Goal: Task Accomplishment & Management: Manage account settings

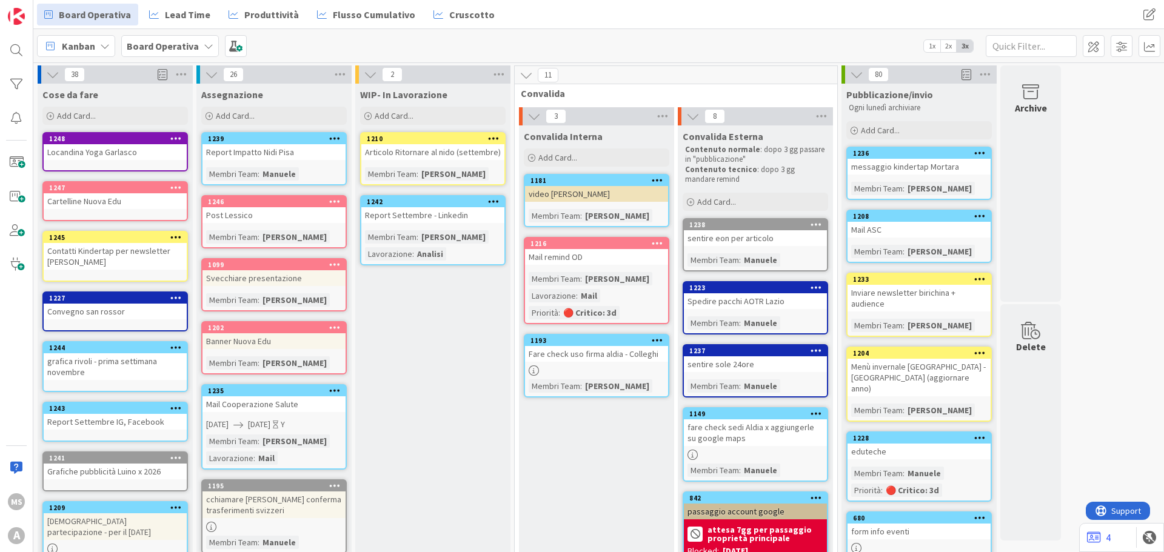
click at [106, 144] on div "1248" at bounding box center [115, 138] width 143 height 11
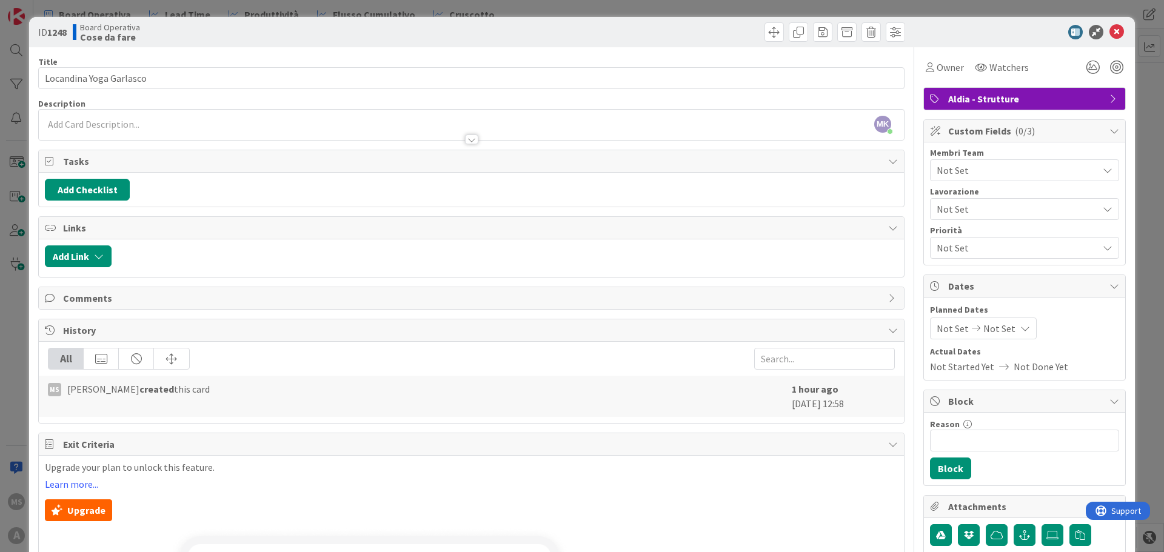
click at [143, 138] on div at bounding box center [471, 133] width 865 height 13
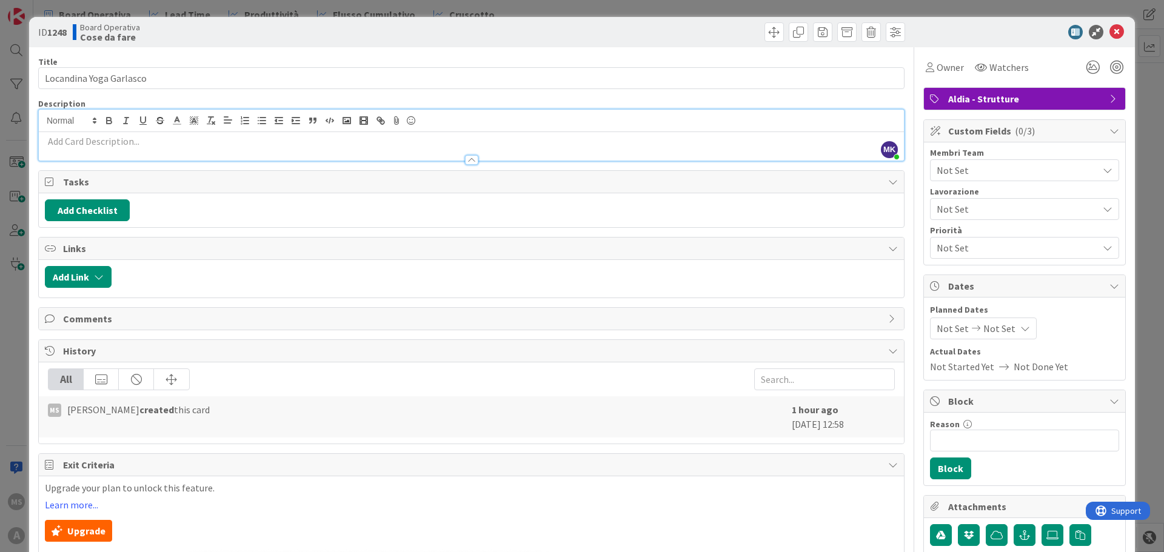
click at [135, 138] on p at bounding box center [471, 142] width 853 height 14
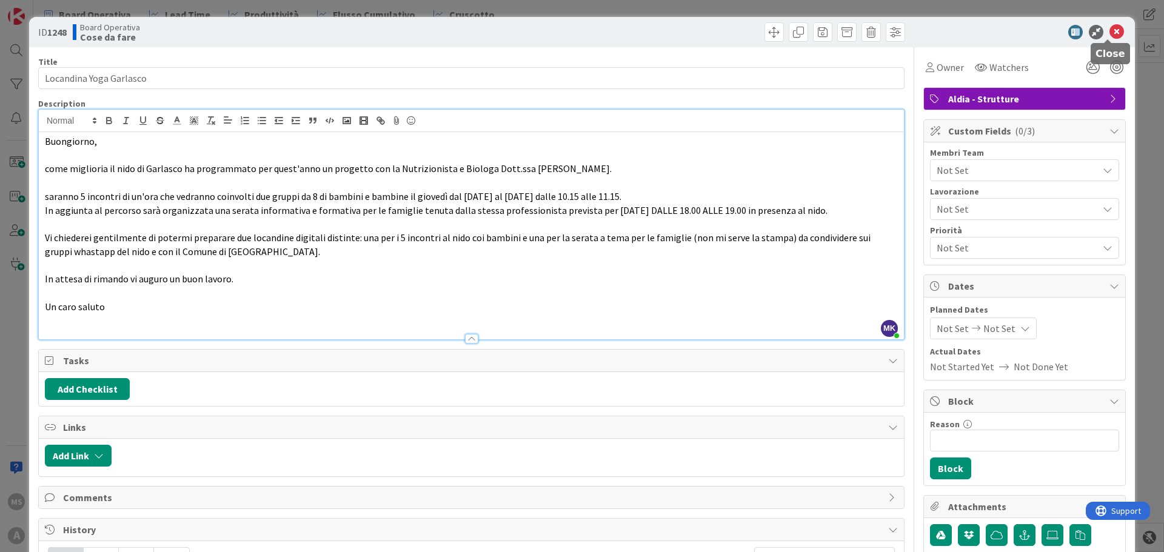
click at [1110, 27] on icon at bounding box center [1117, 32] width 15 height 15
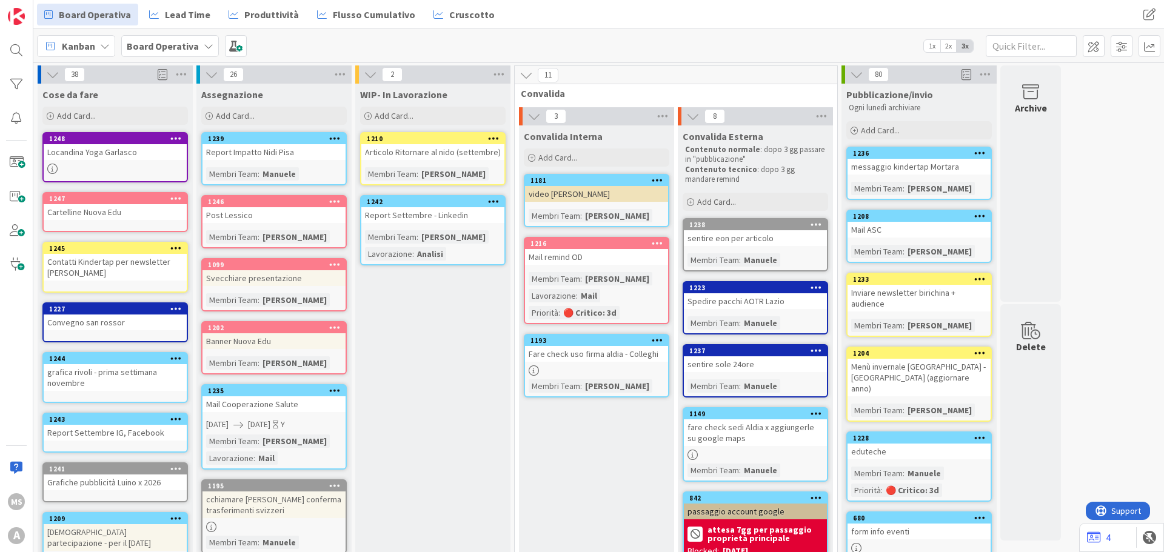
click at [117, 151] on div "Locandina Yoga Garlasco" at bounding box center [115, 152] width 143 height 16
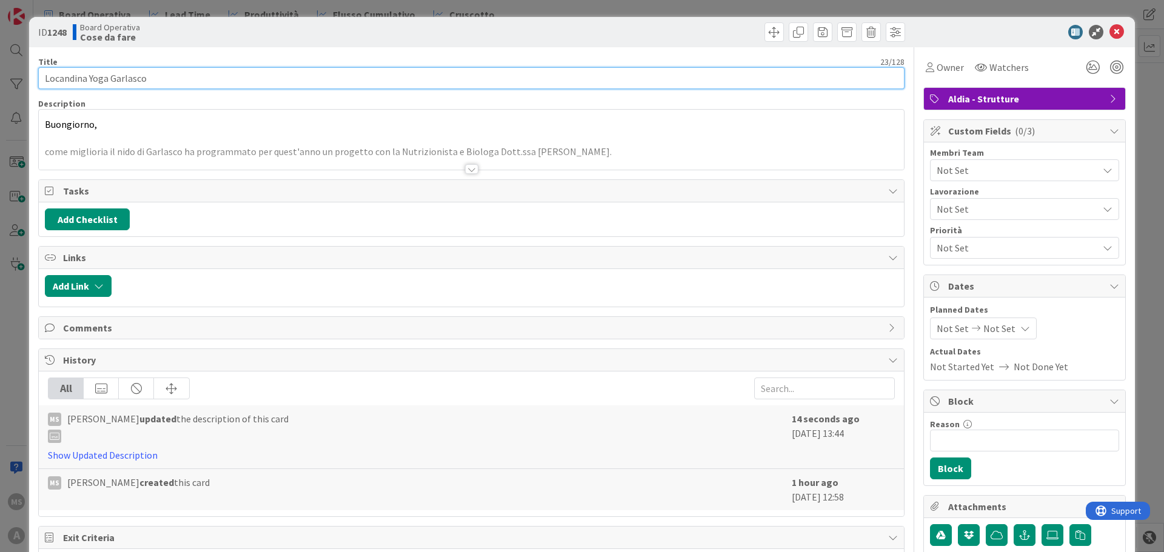
click at [206, 79] on input "Locandina Yoga Garlasco" at bounding box center [471, 78] width 867 height 22
type input "Locandina Yoga Garlasco - [DATE]"
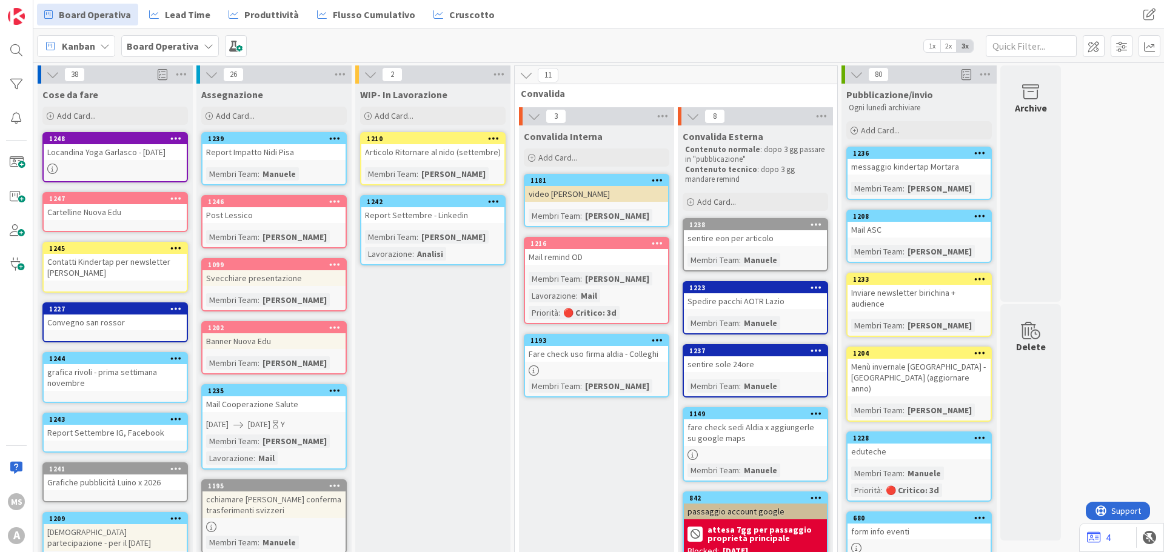
click at [139, 161] on div "1248 Locandina Yoga Garlasco - [DATE]" at bounding box center [115, 157] width 146 height 50
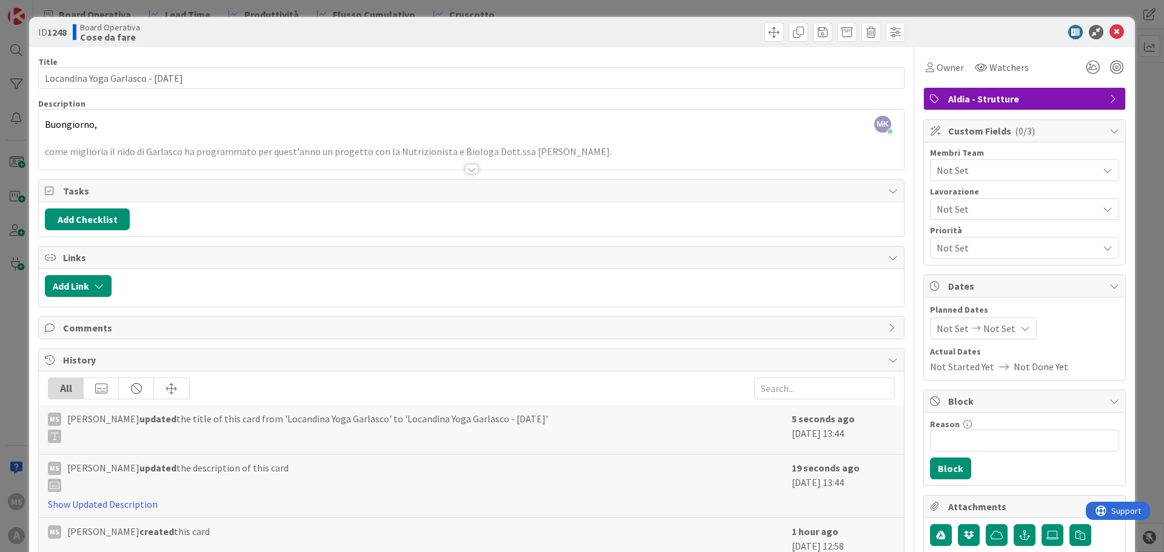
click at [466, 169] on div at bounding box center [471, 169] width 13 height 10
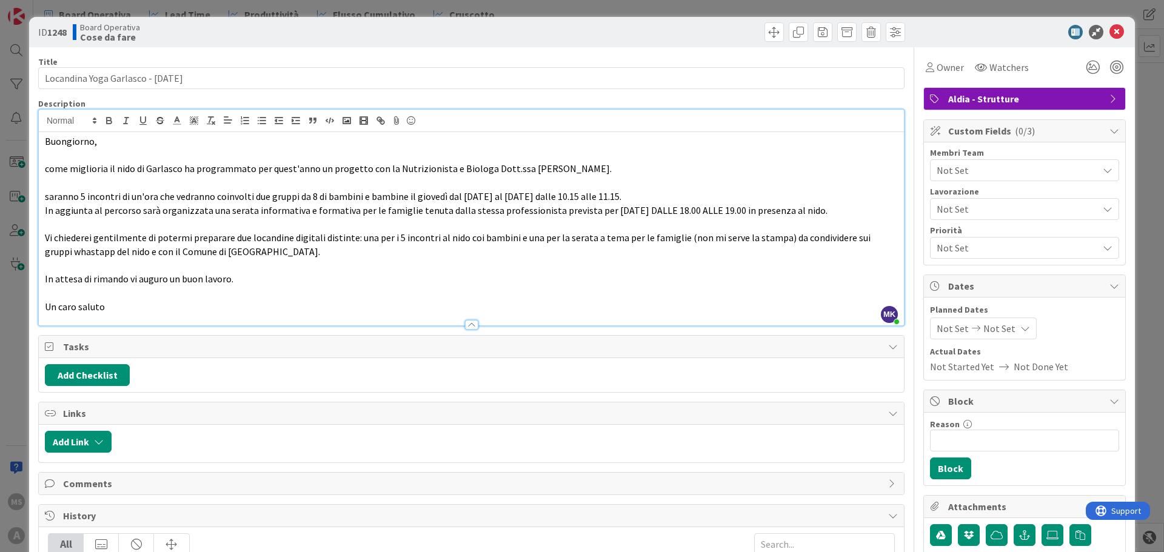
click at [256, 210] on span "In aggiunta al percorso sarà organizzata una serata informativa e formativa per…" at bounding box center [436, 210] width 783 height 12
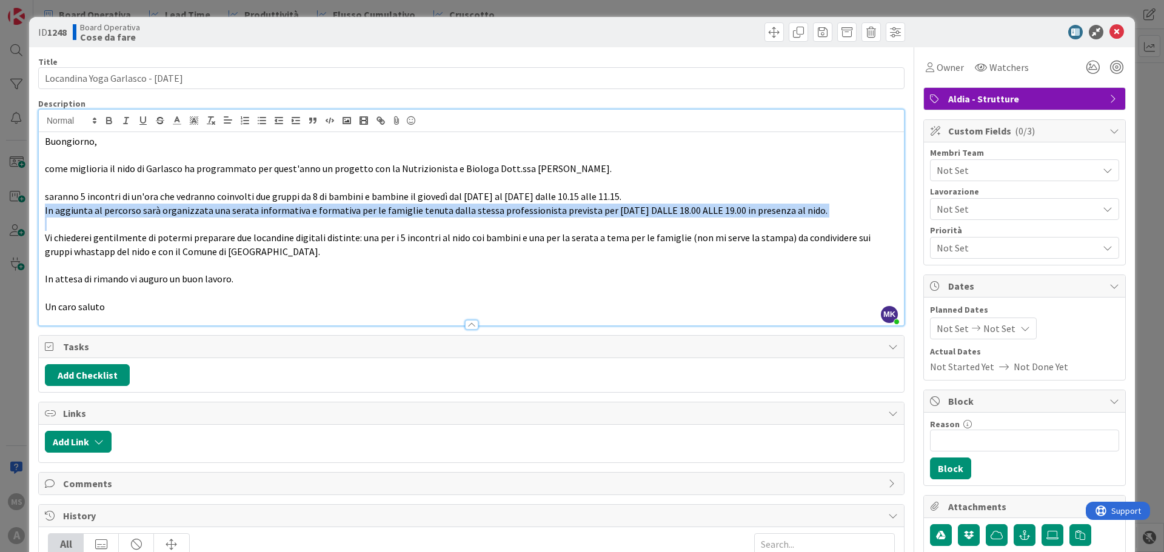
click at [256, 210] on span "In aggiunta al percorso sarà organizzata una serata informativa e formativa per…" at bounding box center [436, 210] width 783 height 12
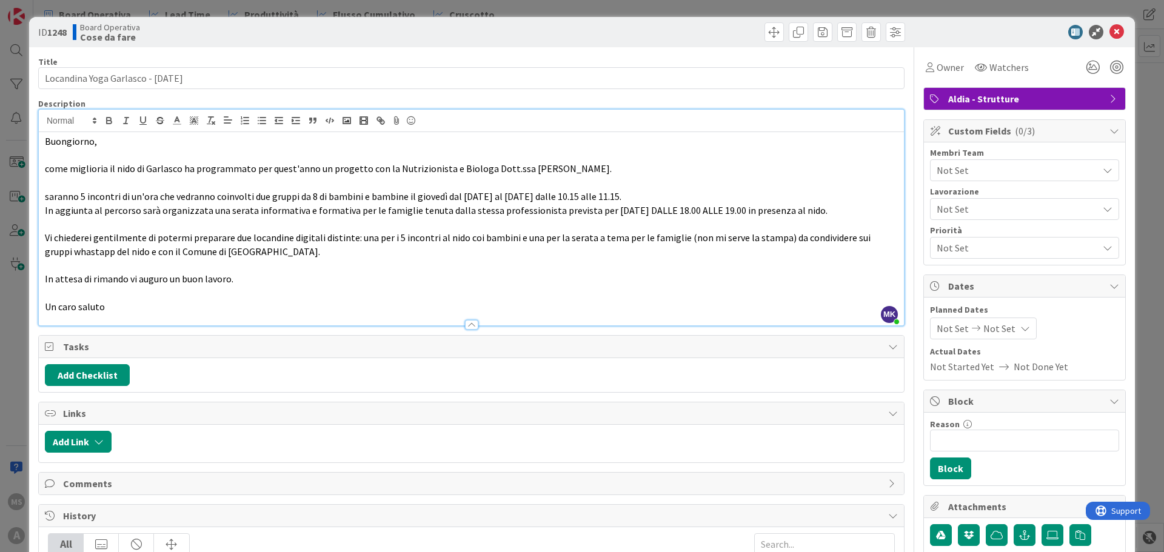
click at [110, 306] on p "Un caro saluto" at bounding box center [471, 307] width 853 height 14
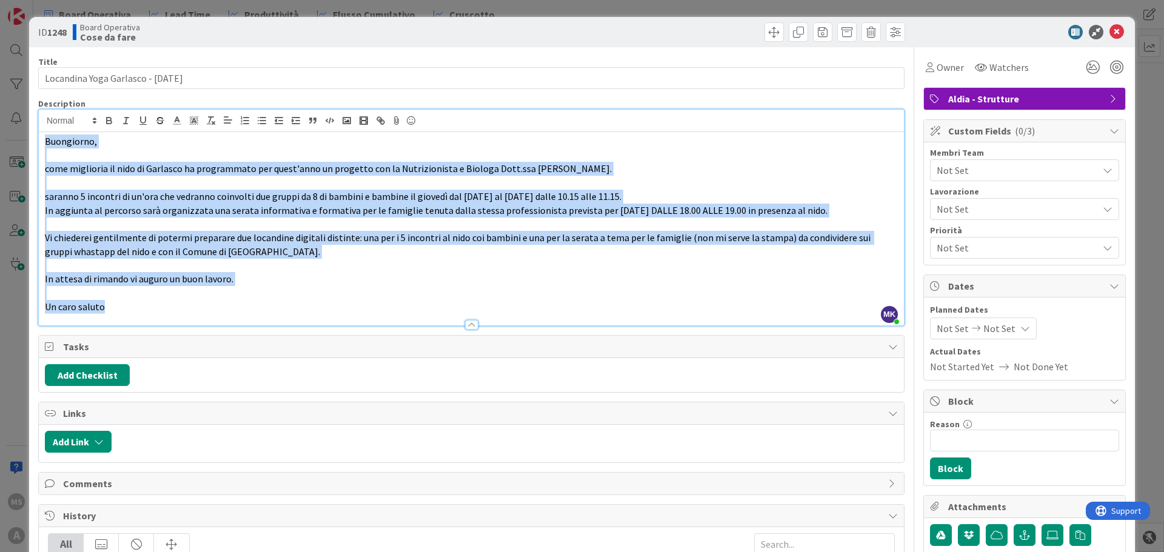
drag, startPoint x: 119, startPoint y: 306, endPoint x: 41, endPoint y: 133, distance: 189.5
click at [41, 133] on div "Buongiorno, come miglioria il nido di Garlasco ha programmato per quest'anno un…" at bounding box center [471, 228] width 865 height 193
copy div "Buongiorno, come miglioria il nido di Garlasco ha programmato per quest'anno un…"
click at [1116, 35] on div at bounding box center [1018, 32] width 215 height 15
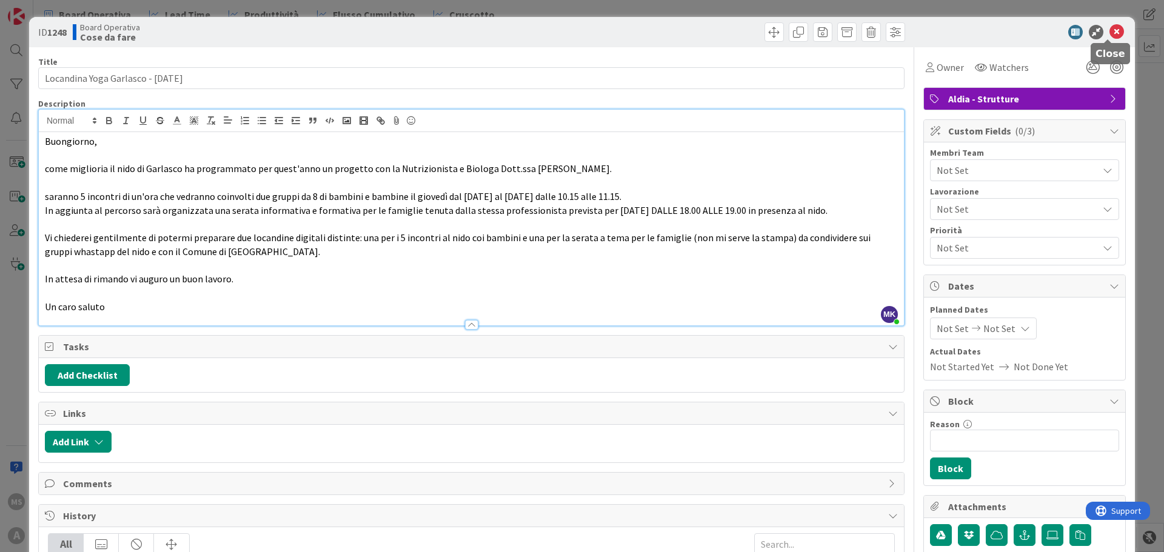
click at [1110, 33] on icon at bounding box center [1117, 32] width 15 height 15
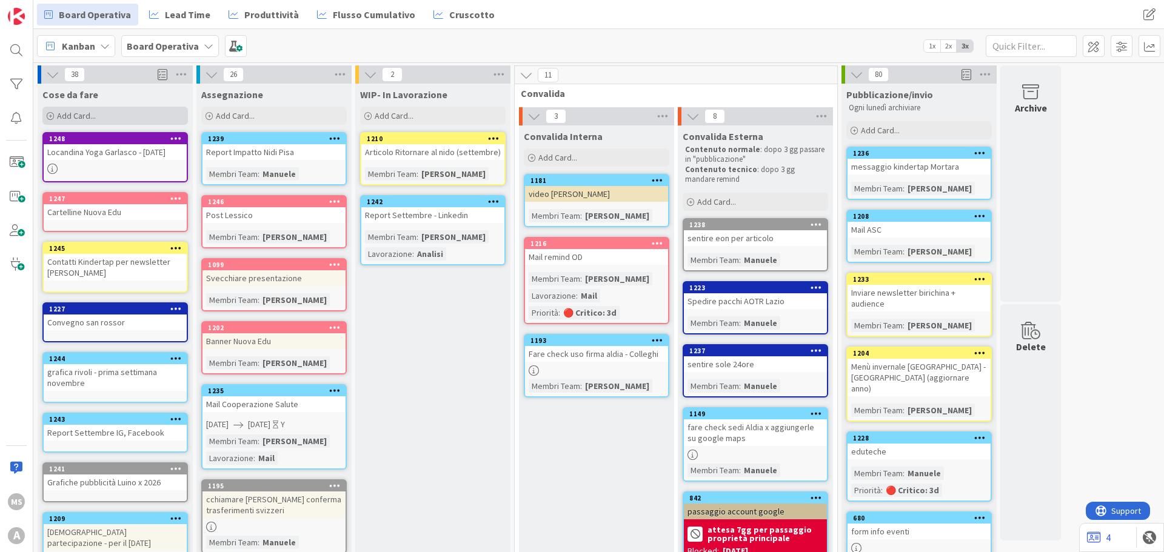
click at [116, 113] on div "Add Card..." at bounding box center [115, 116] width 146 height 18
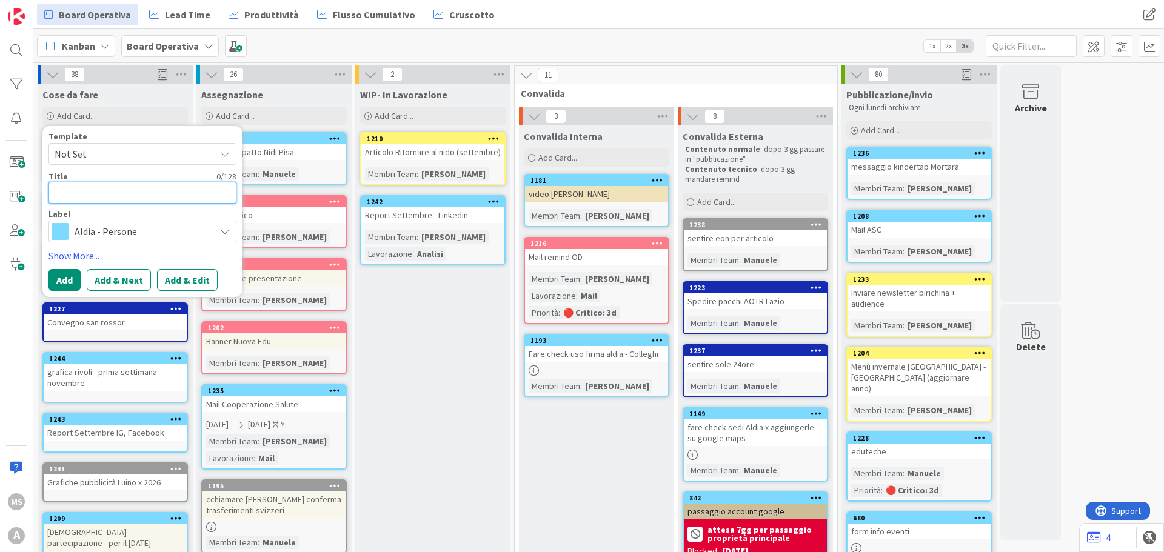
type textarea "l"
type textarea "x"
type textarea "lO"
type textarea "x"
type textarea "lOC"
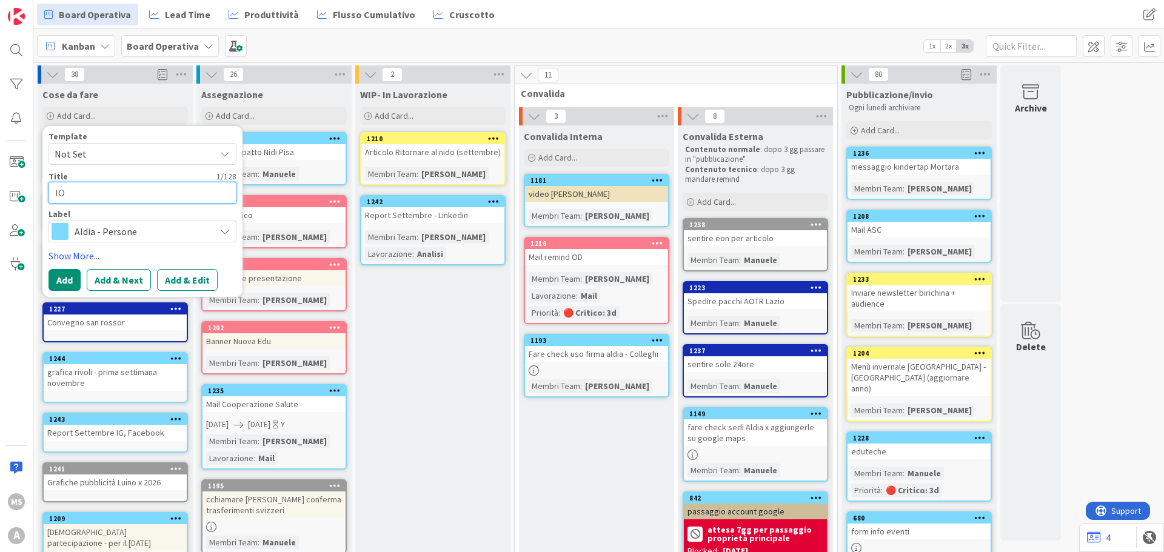
type textarea "x"
type textarea "lOCA"
type textarea "x"
type textarea "lOCAN"
type textarea "x"
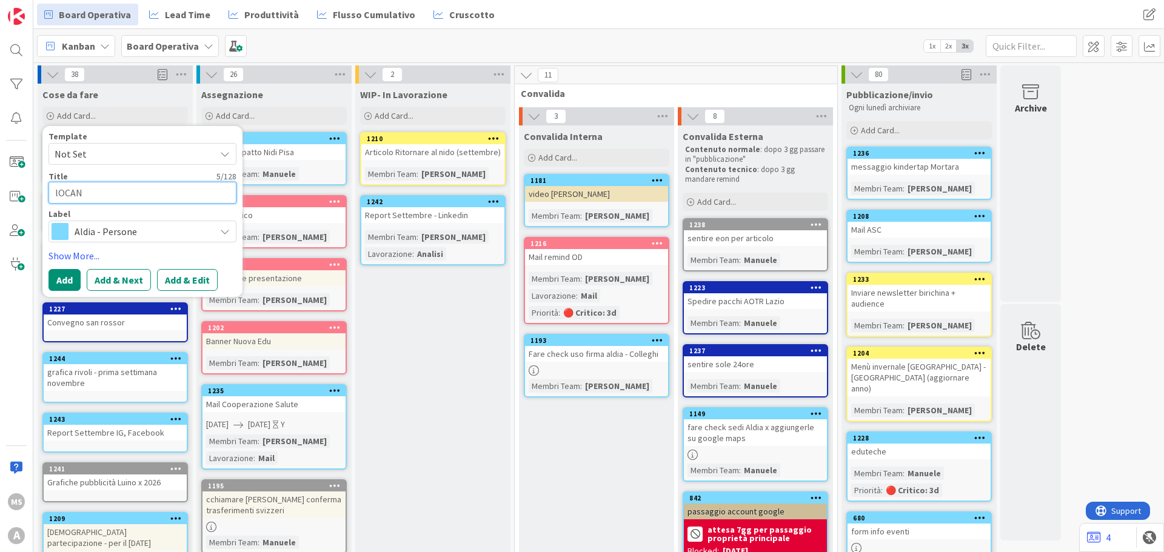
type textarea "lOCA"
type textarea "x"
type textarea "lOC"
type textarea "x"
type textarea "lO"
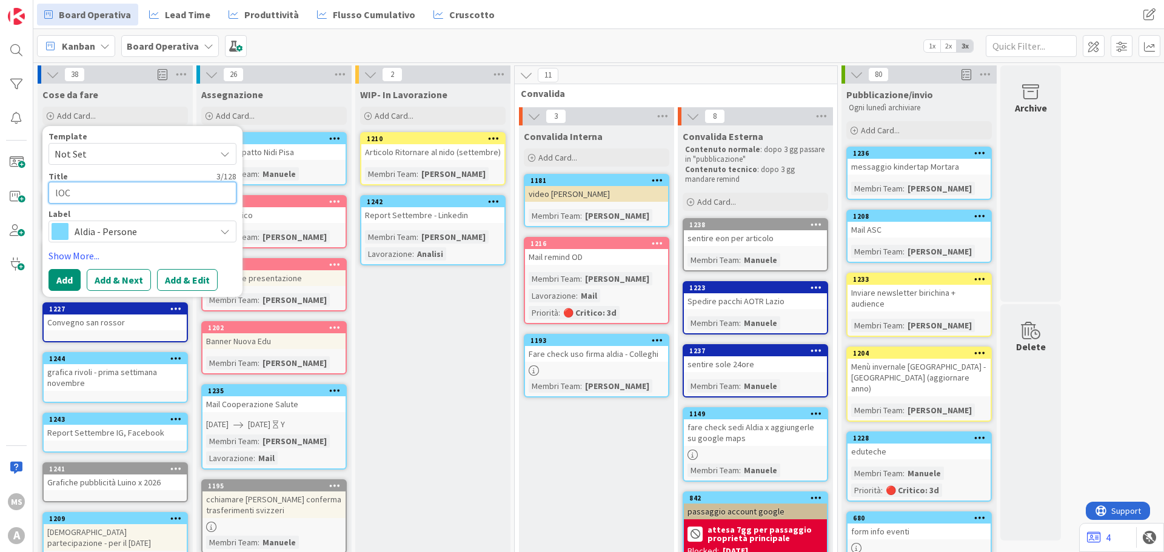
type textarea "x"
type textarea "l"
type textarea "x"
type textarea "L"
type textarea "x"
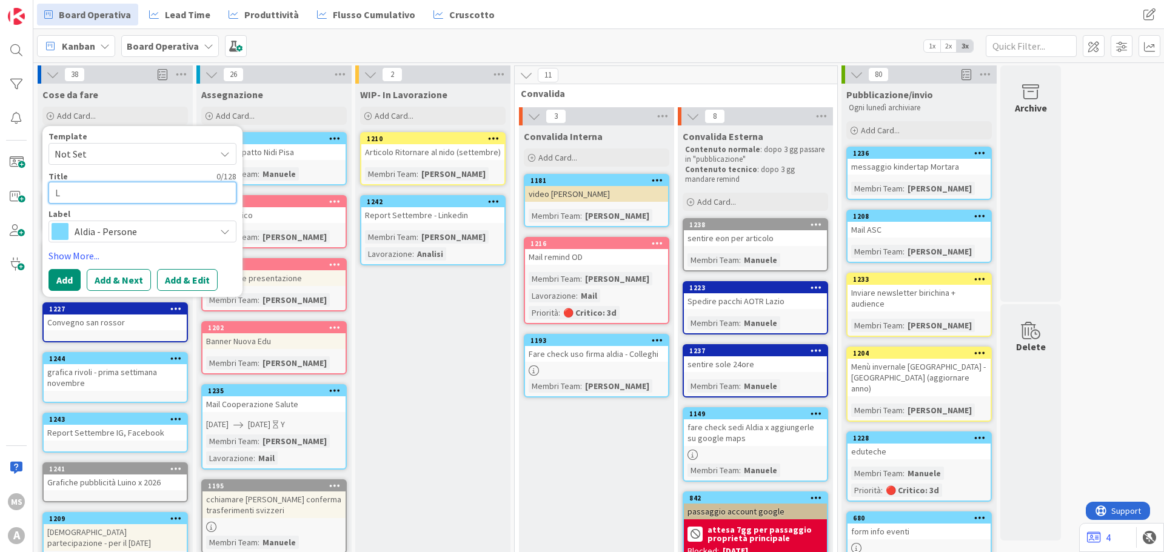
type textarea "Li"
type textarea "x"
type textarea "Lio"
type textarea "x"
type textarea "Lioc"
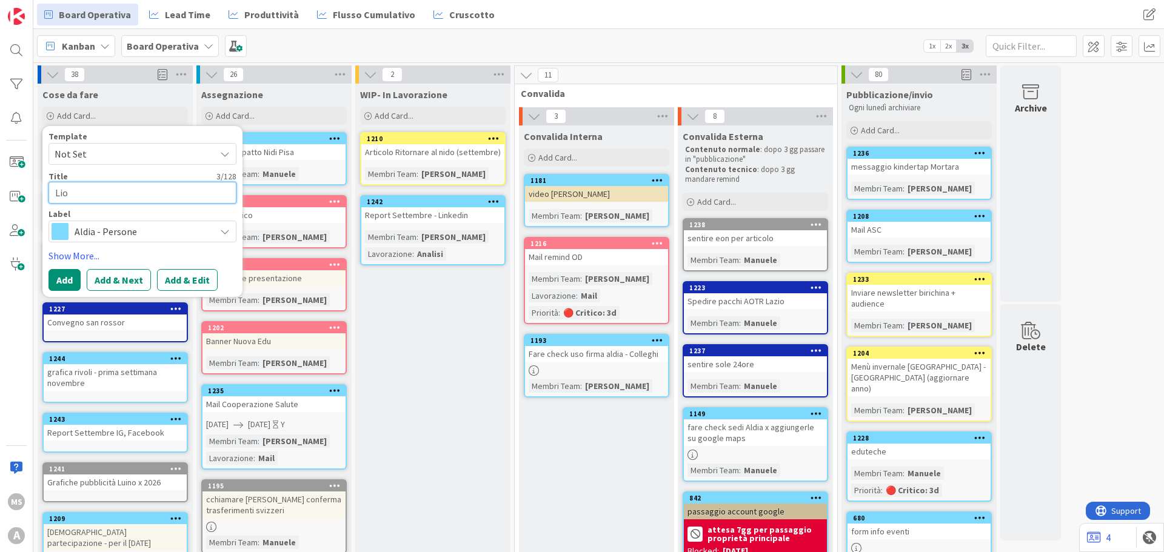
type textarea "x"
type textarea "Lio"
type textarea "x"
type textarea "Li"
type textarea "x"
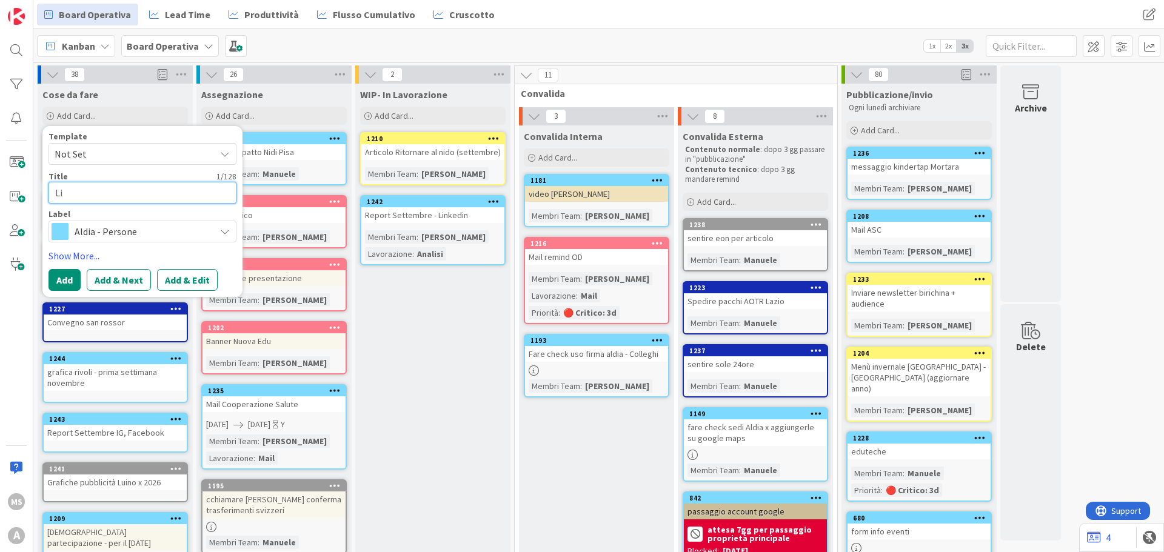
type textarea "L"
type textarea "x"
type textarea "Lo"
type textarea "x"
type textarea "Loc"
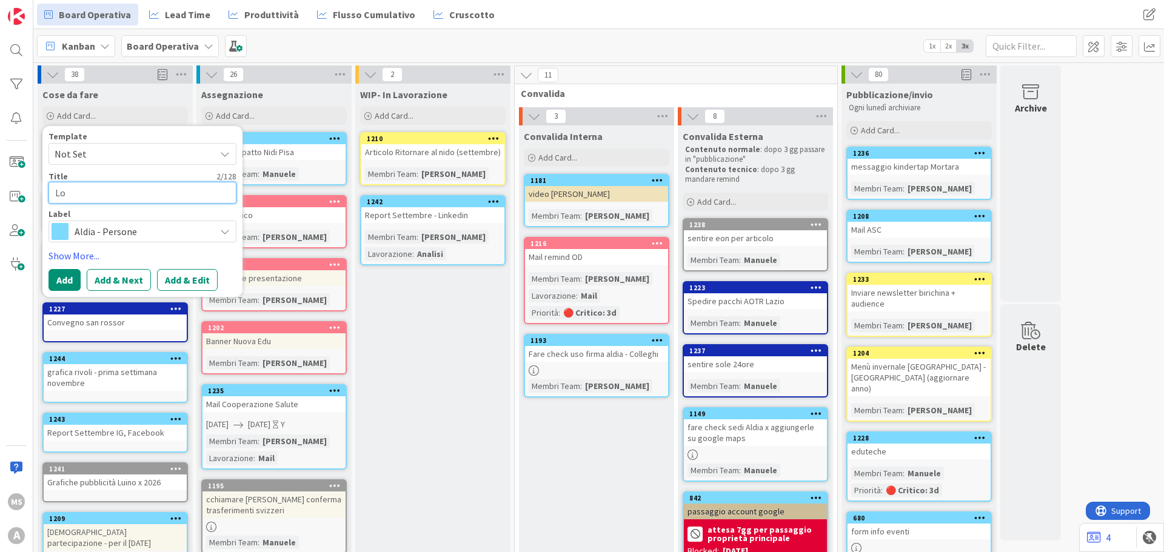
type textarea "x"
type textarea "Loca"
type textarea "x"
type textarea "Locan"
type textarea "x"
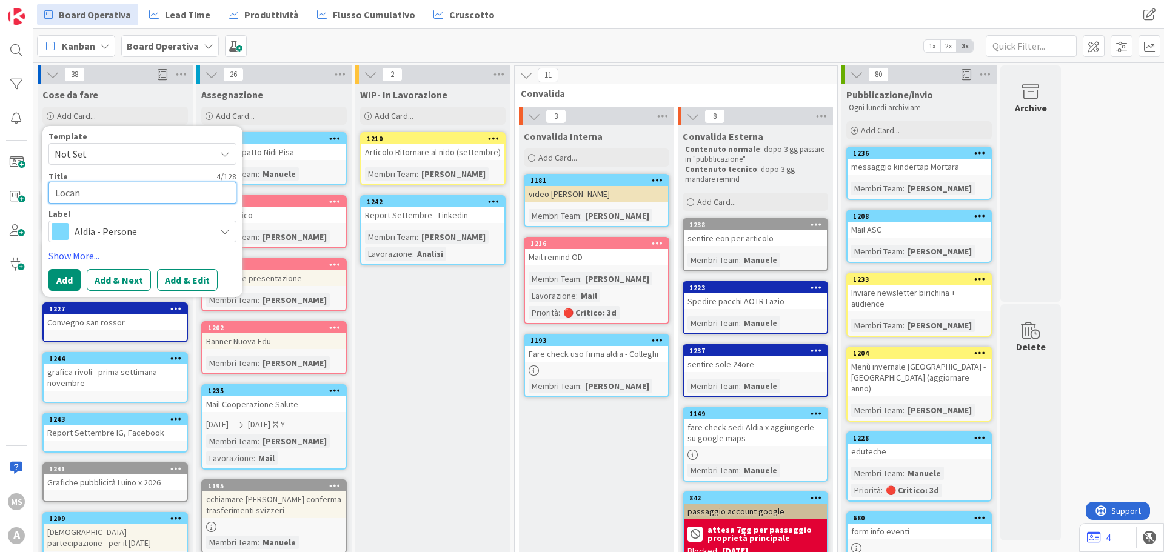
type textarea "Locand"
type textarea "x"
type textarea "Locandi"
type textarea "x"
type textarea "Locandin"
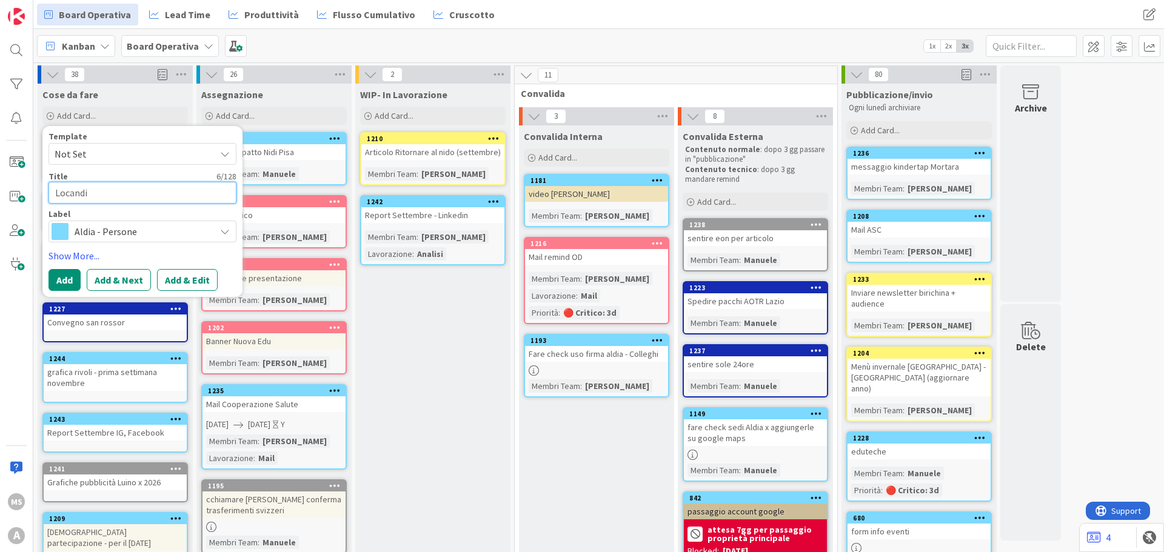
type textarea "x"
type textarea "Locandina"
type textarea "x"
type textarea "Locandina"
type textarea "x"
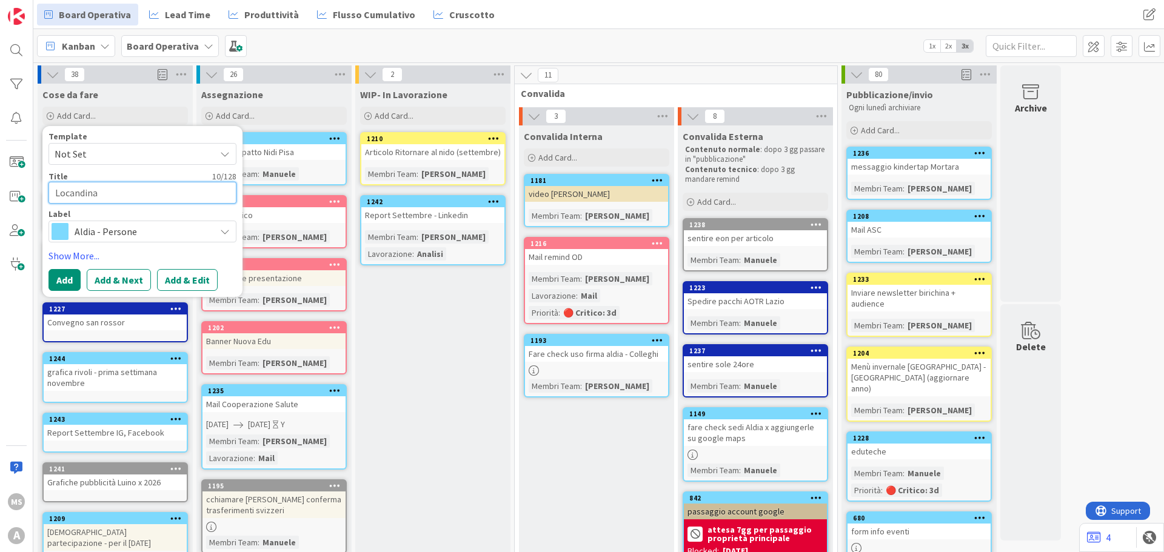
type textarea "Locandina s"
type textarea "x"
type textarea "Locandina se"
type textarea "x"
type textarea "Locandina ser"
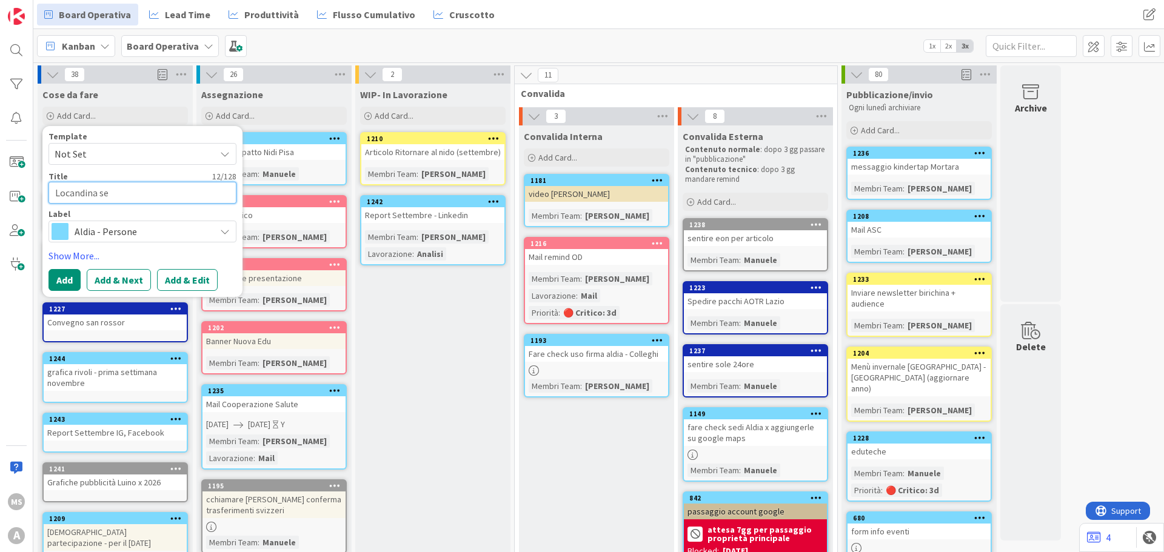
type textarea "x"
type textarea "Locandina sera"
type textarea "x"
type textarea "Locandina serat"
type textarea "x"
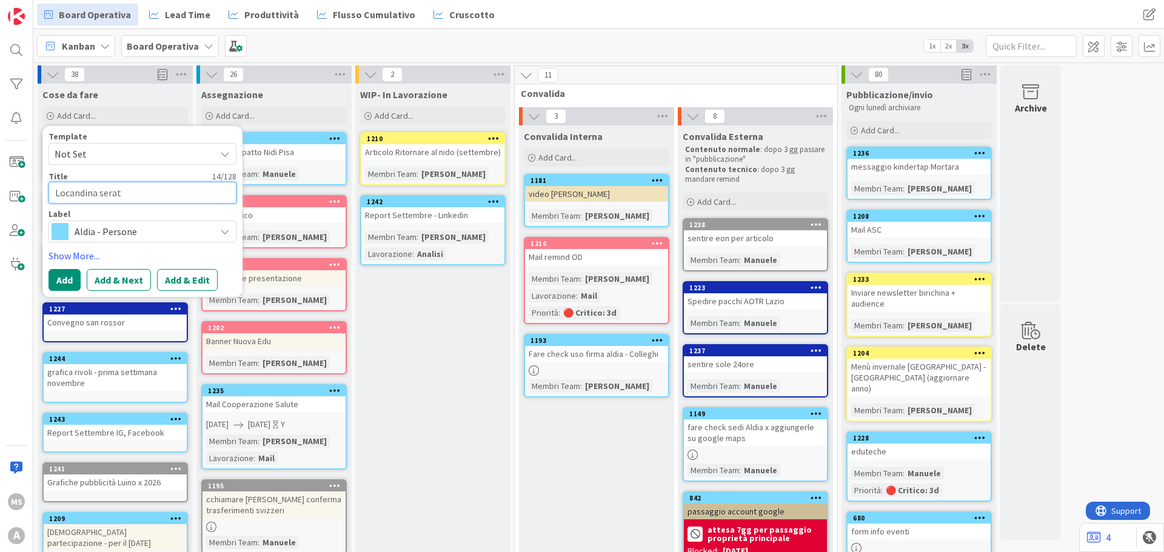
type textarea "Locandina serata"
type textarea "x"
type textarea "Locandina serata"
type textarea "x"
type textarea "Locandina serata"
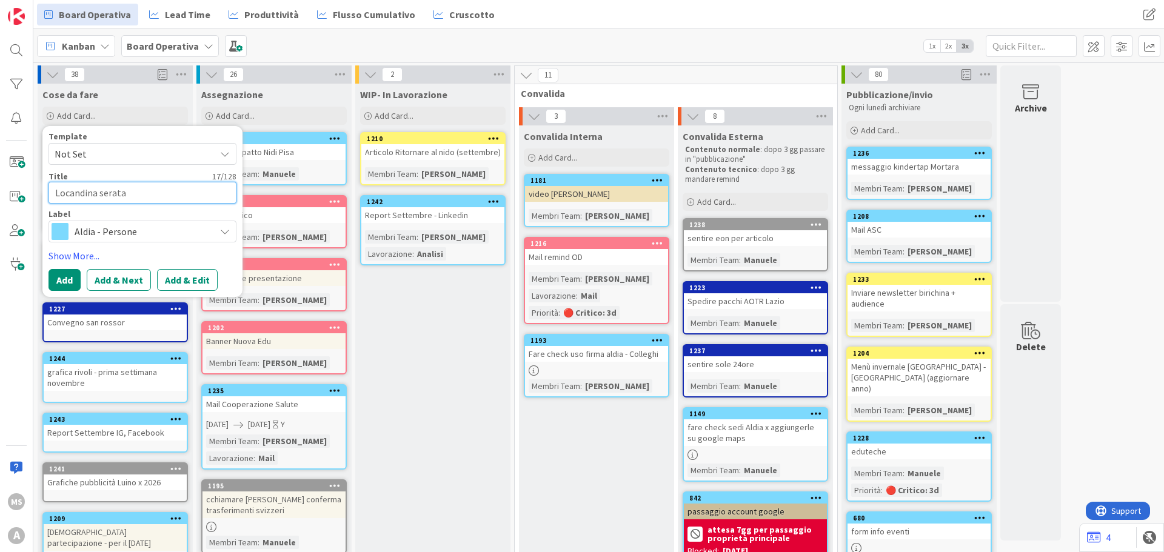
type textarea "x"
type textarea "Locandina serata"
type textarea "x"
type textarea "Locandina serata f"
type textarea "x"
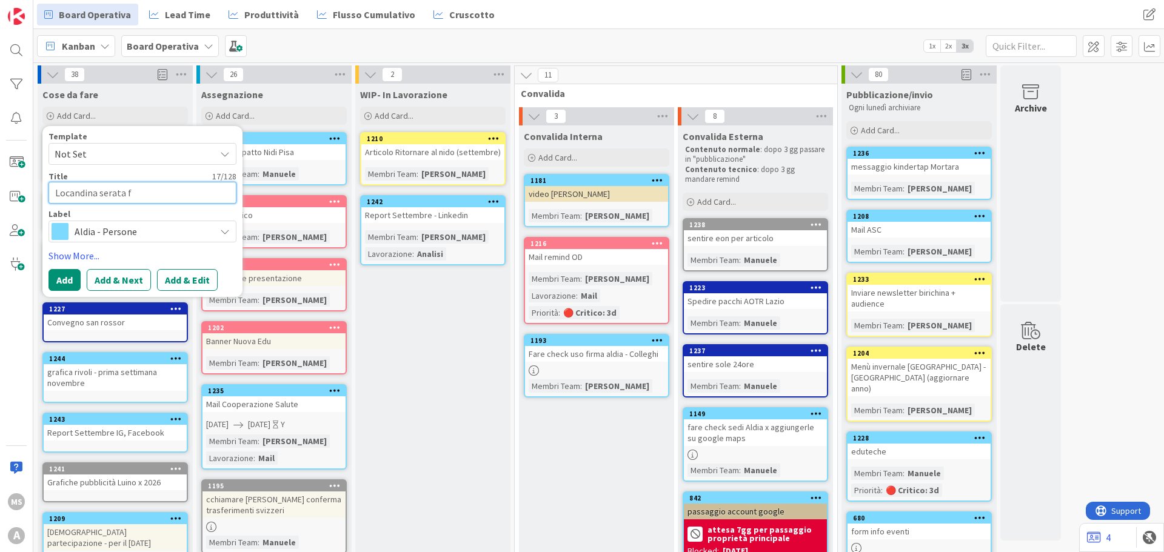
type textarea "Locandina serata fa"
type textarea "x"
type textarea "Locandina serata fam"
type textarea "x"
type textarea "Locandina serata famu"
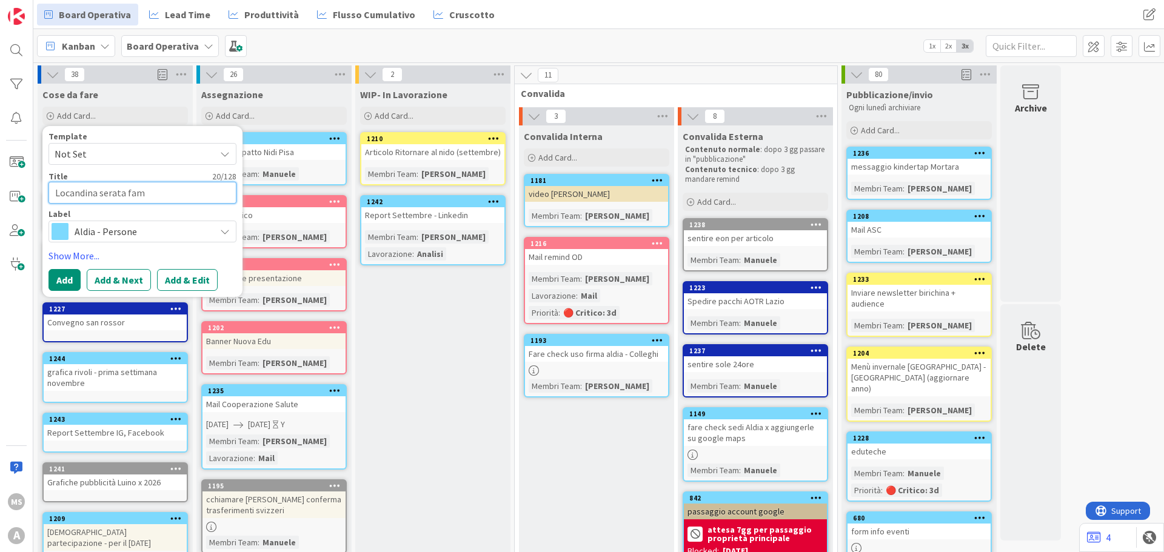
type textarea "x"
type textarea "Locandina serata famui"
type textarea "x"
type textarea "Locandina serata famuig"
type textarea "x"
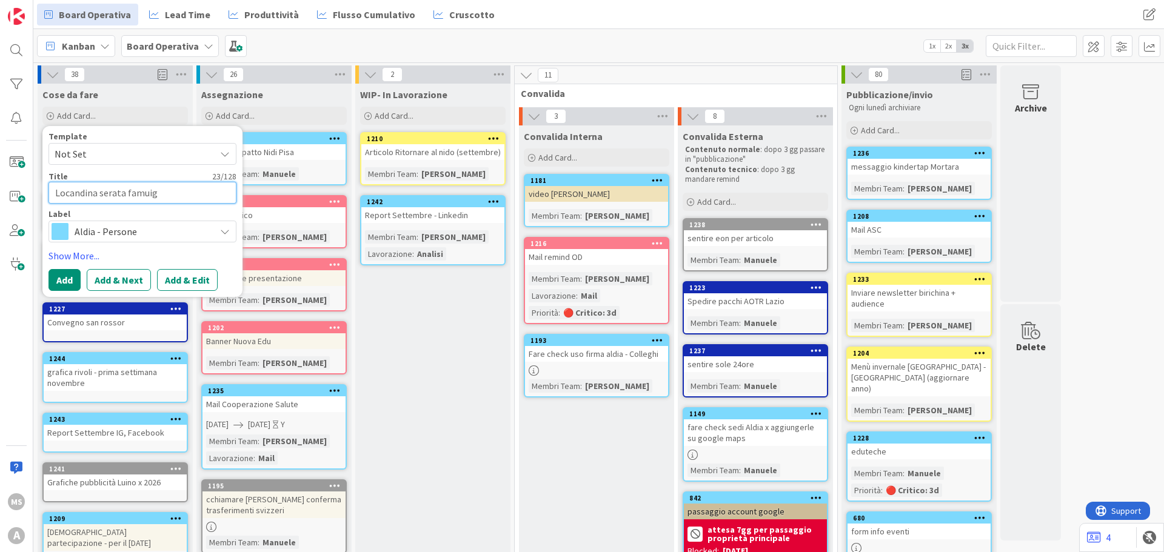
type textarea "Locandina serata famuigl"
type textarea "x"
type textarea "Locandina serata famuig"
type textarea "x"
type textarea "Locandina serata famui"
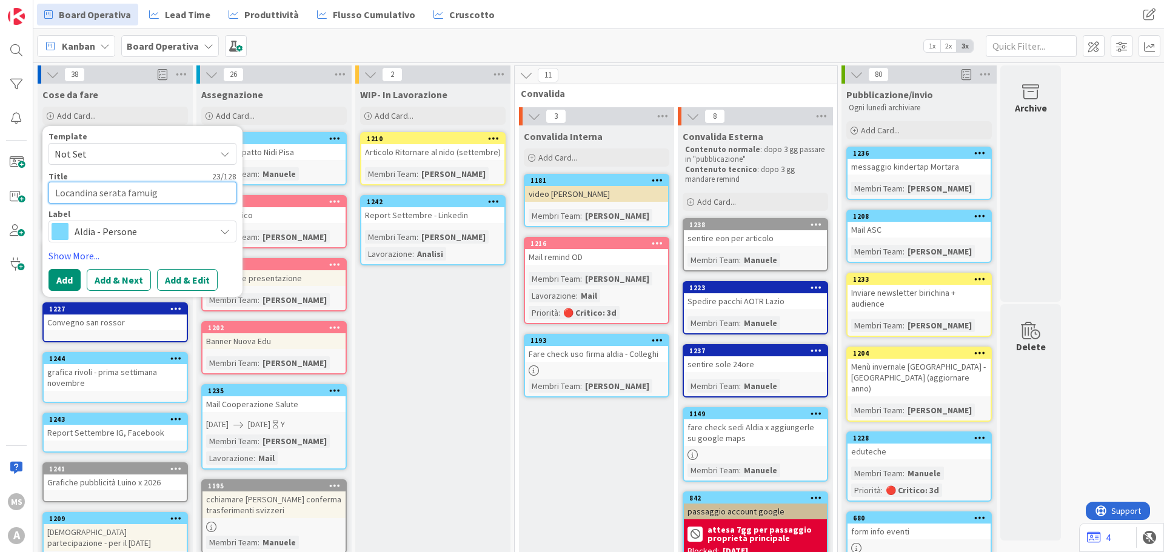
type textarea "x"
type textarea "Locandina serata famu"
type textarea "x"
type textarea "Locandina serata fam"
type textarea "x"
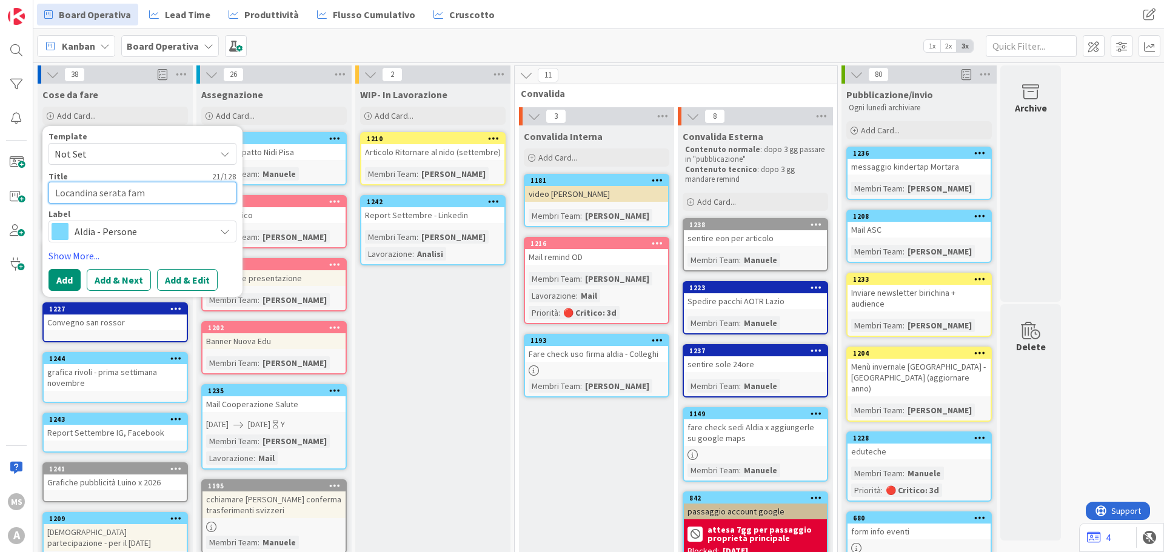
type textarea "Locandina serata fami"
type textarea "x"
type textarea "Locandina serata famig"
type textarea "x"
type textarea "Locandina serata famigl"
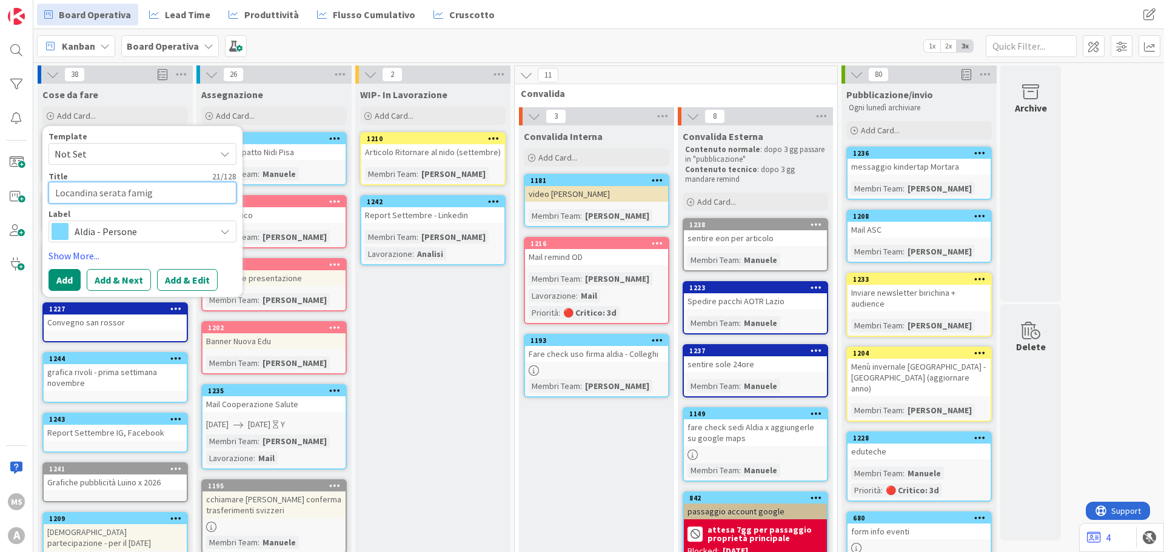
type textarea "x"
type textarea "Locandina serata famigli"
type textarea "x"
type textarea "Locandina serata famiglie"
type textarea "x"
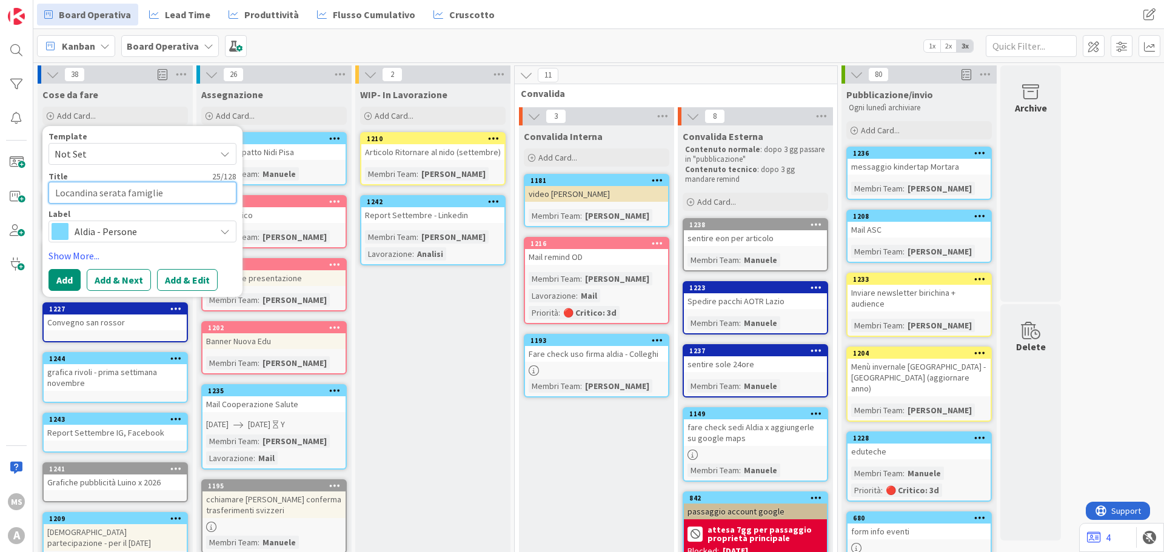
type textarea "Locandina serata famiglie"
type textarea "x"
type textarea "Locandina serata famiglie -"
type textarea "x"
type textarea "Locandina serata famiglie -"
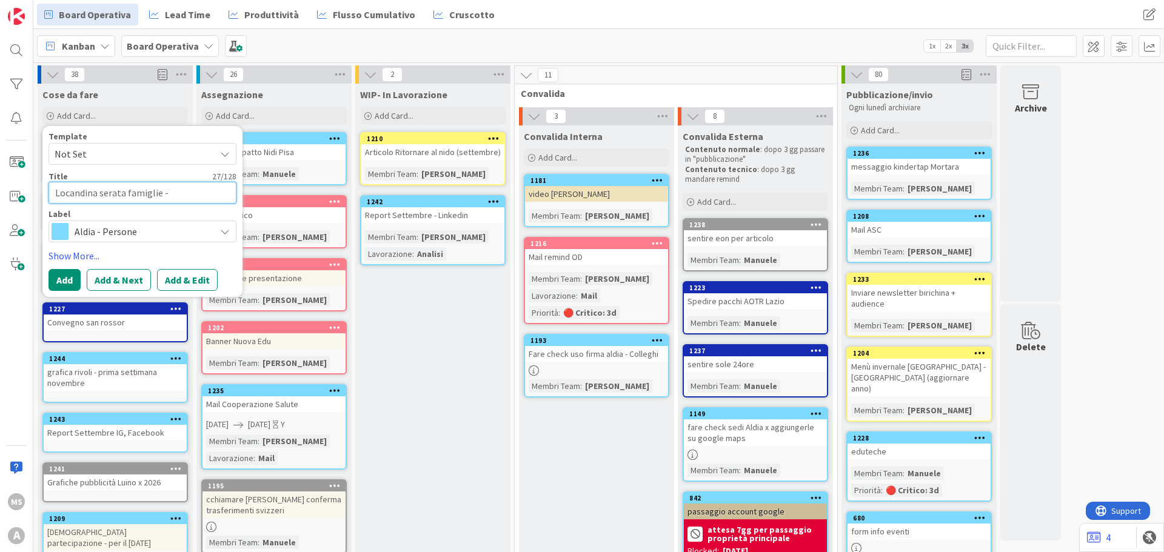
type textarea "x"
type textarea "Locandina serata famiglie -"
click at [172, 235] on span "Aldia - Persone" at bounding box center [142, 231] width 135 height 17
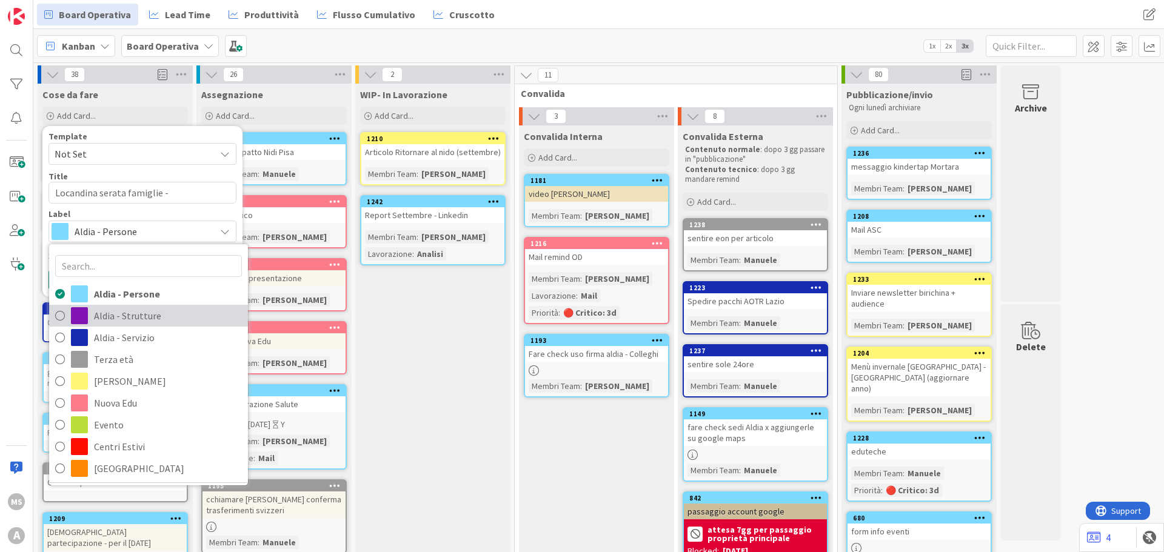
click at [159, 310] on span "Aldia - Strutture" at bounding box center [168, 316] width 148 height 18
type textarea "x"
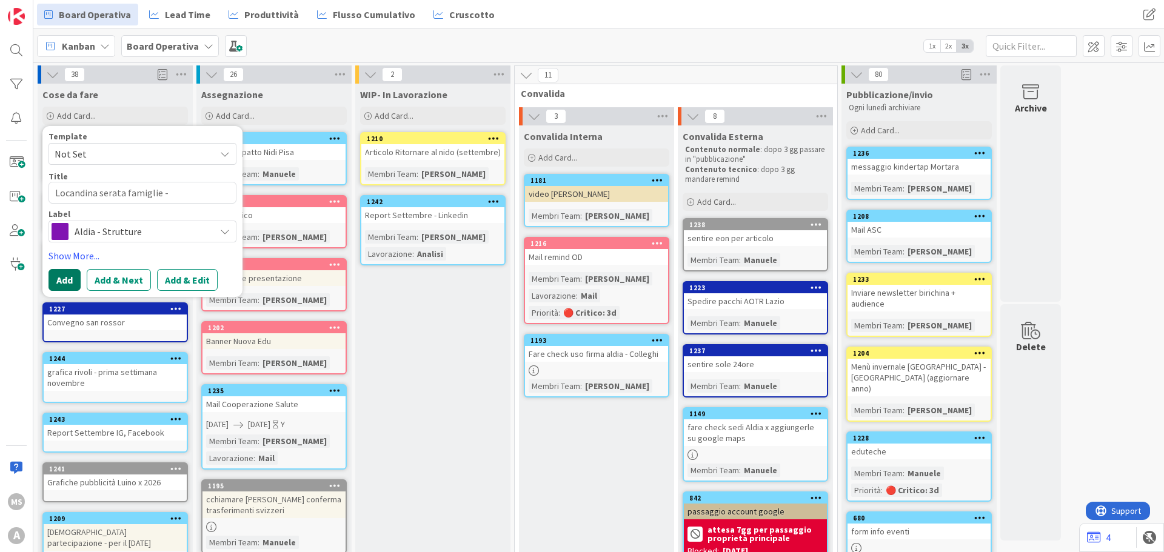
click at [62, 283] on button "Add" at bounding box center [65, 280] width 32 height 22
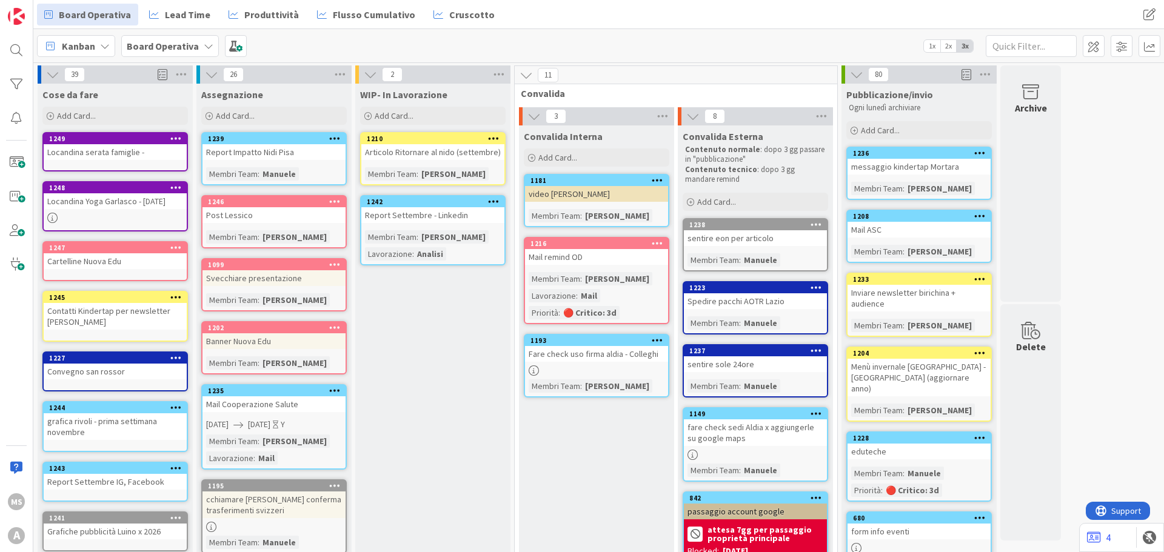
click at [93, 153] on div "Locandina serata famiglie -" at bounding box center [115, 152] width 143 height 16
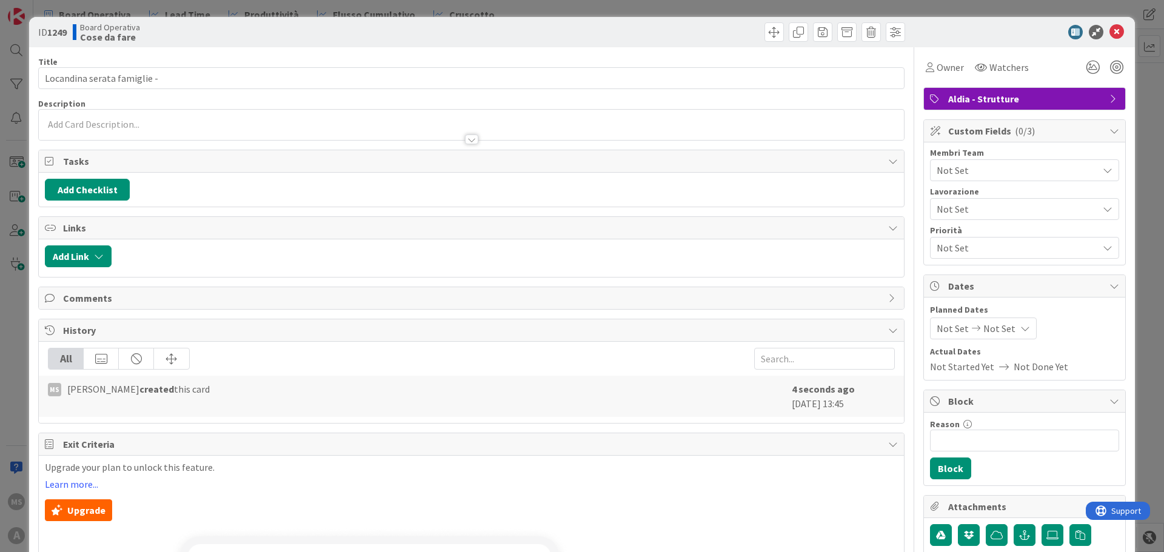
click at [97, 123] on p at bounding box center [471, 125] width 853 height 14
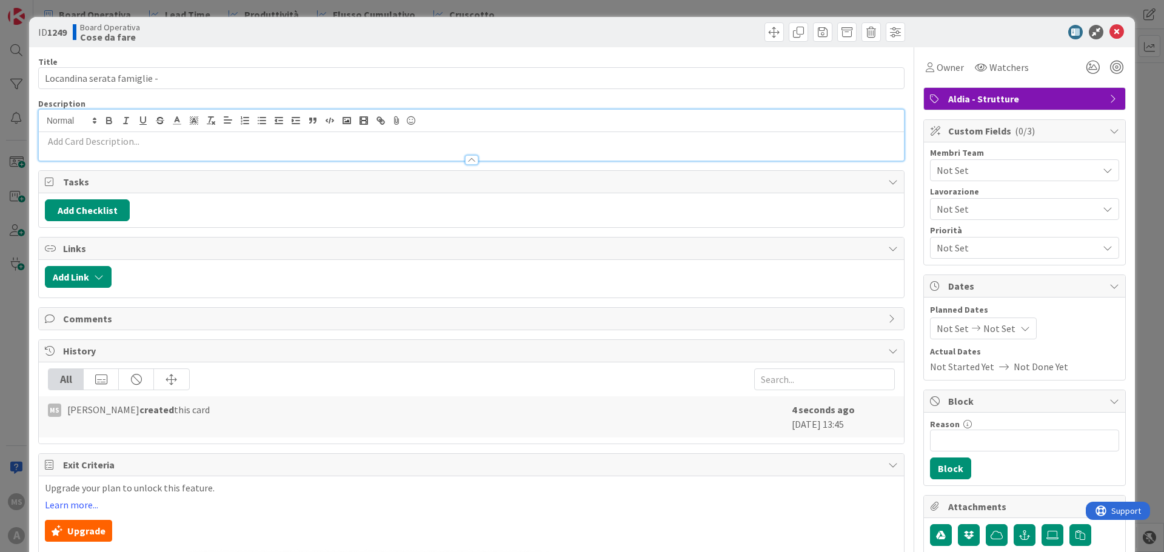
click at [97, 153] on div at bounding box center [471, 154] width 865 height 13
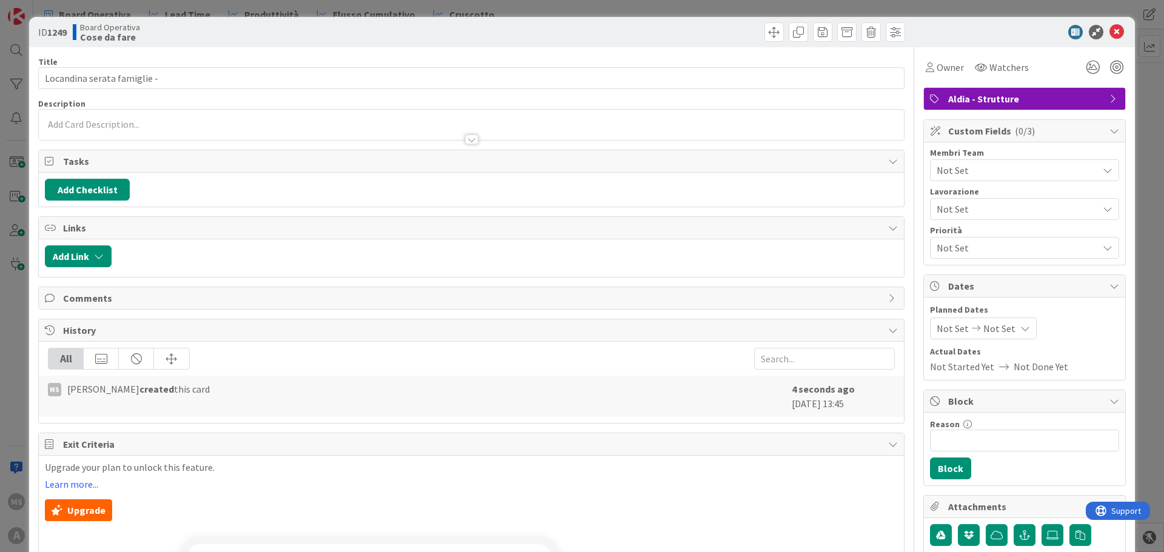
click at [82, 129] on div at bounding box center [471, 133] width 865 height 13
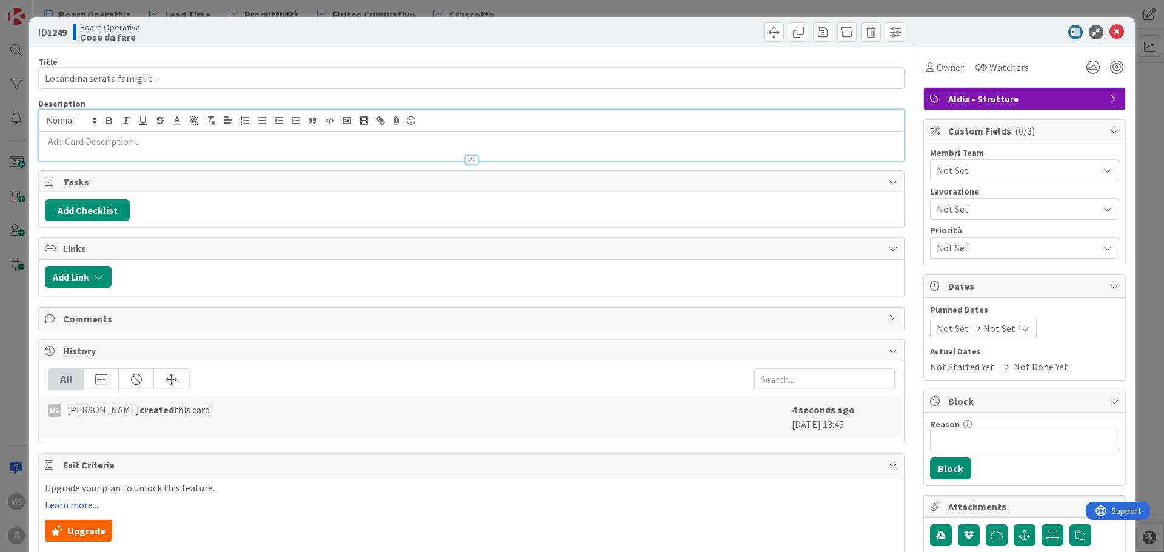
click at [69, 151] on div at bounding box center [471, 154] width 865 height 13
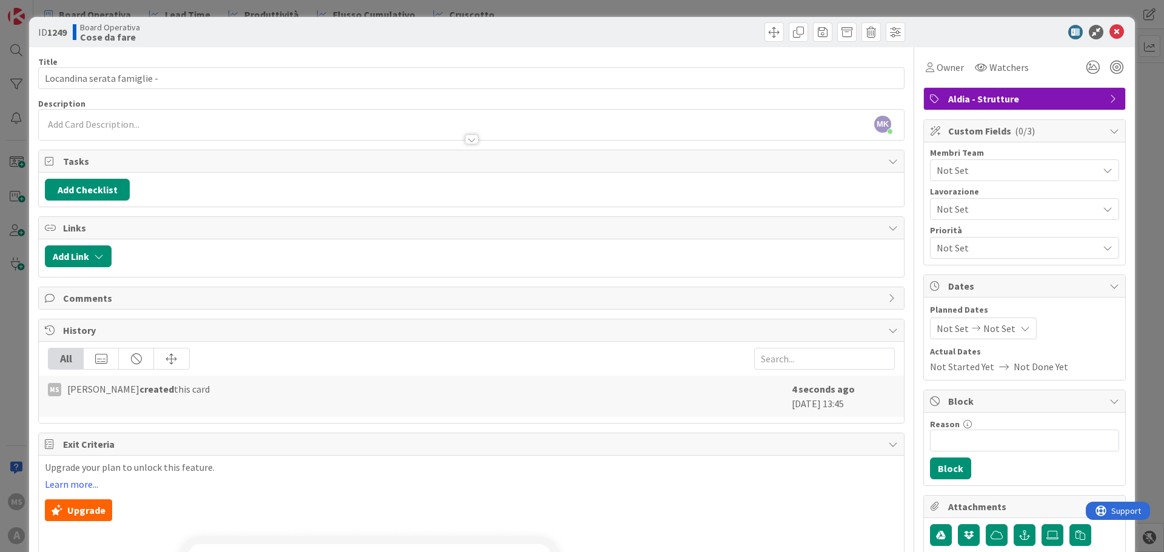
click at [59, 135] on div at bounding box center [471, 133] width 865 height 13
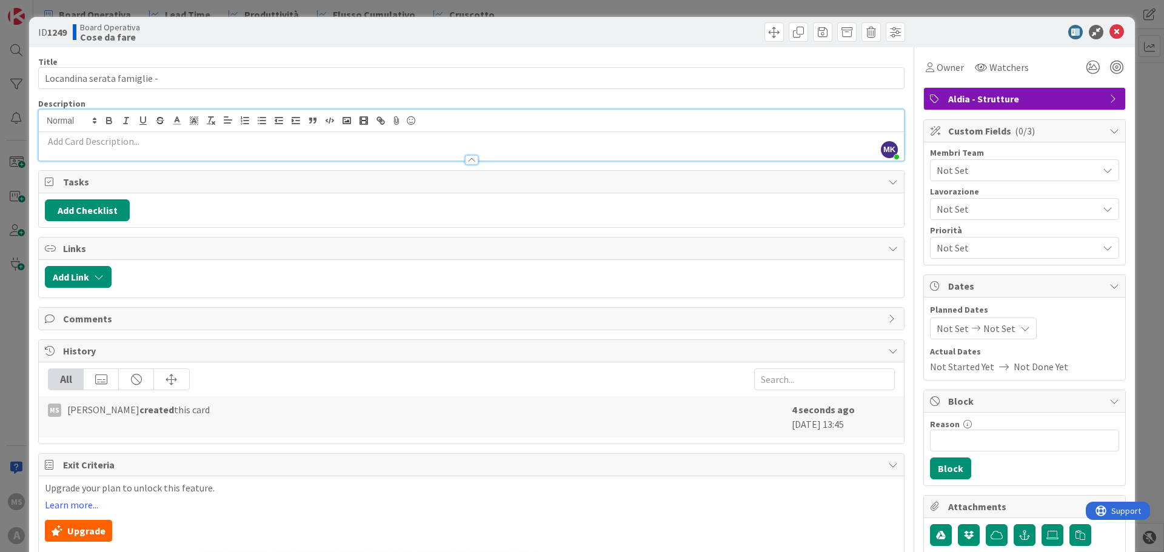
click at [59, 141] on p at bounding box center [471, 142] width 853 height 14
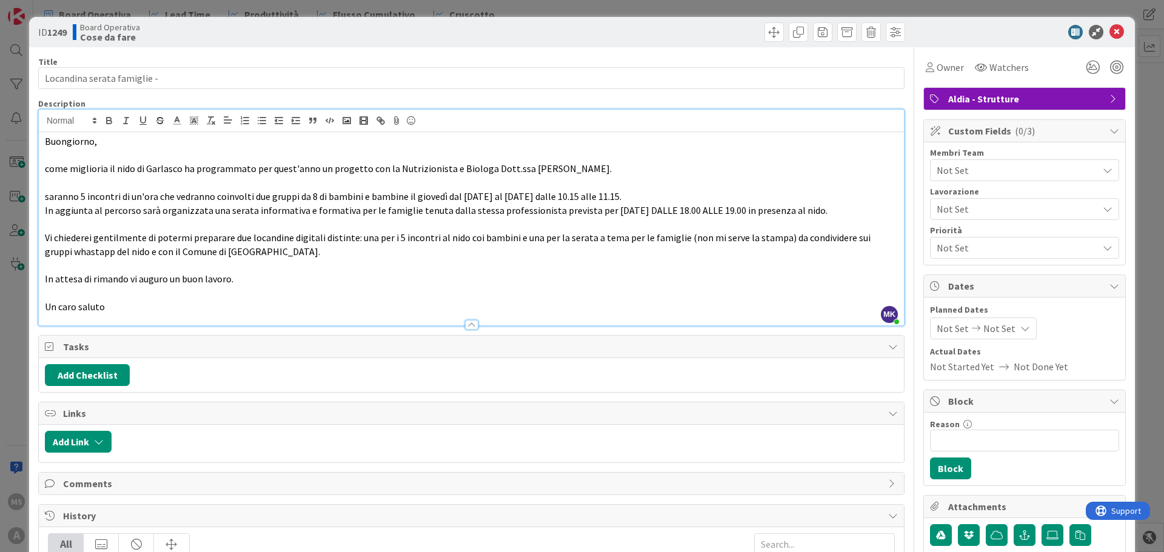
click at [572, 207] on span "In aggiunta al percorso sarà organizzata una serata informativa e formativa per…" at bounding box center [436, 210] width 783 height 12
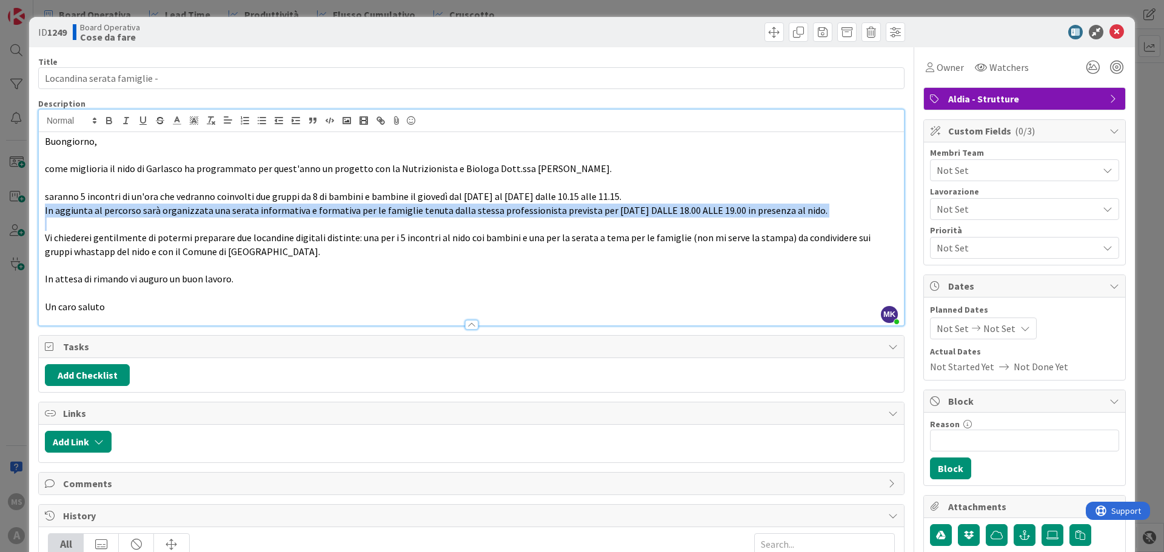
click at [572, 207] on span "In aggiunta al percorso sarà organizzata una serata informativa e formativa per…" at bounding box center [436, 210] width 783 height 12
click at [110, 119] on icon "button" at bounding box center [109, 120] width 11 height 11
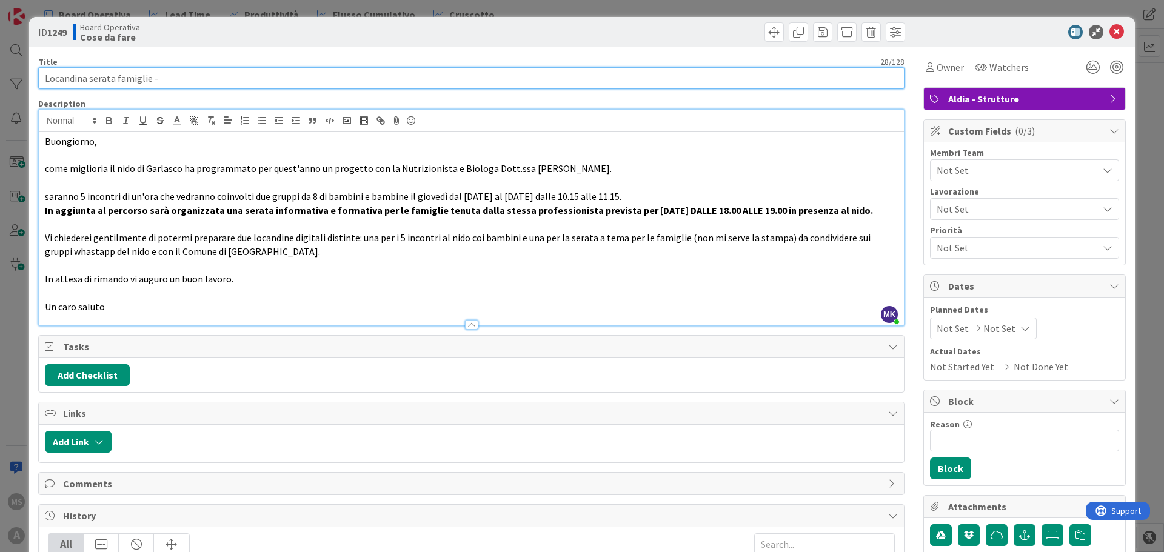
click at [239, 79] on input "Locandina serata famiglie -" at bounding box center [471, 78] width 867 height 22
type input "Locandina serata famiglie - [DATE]"
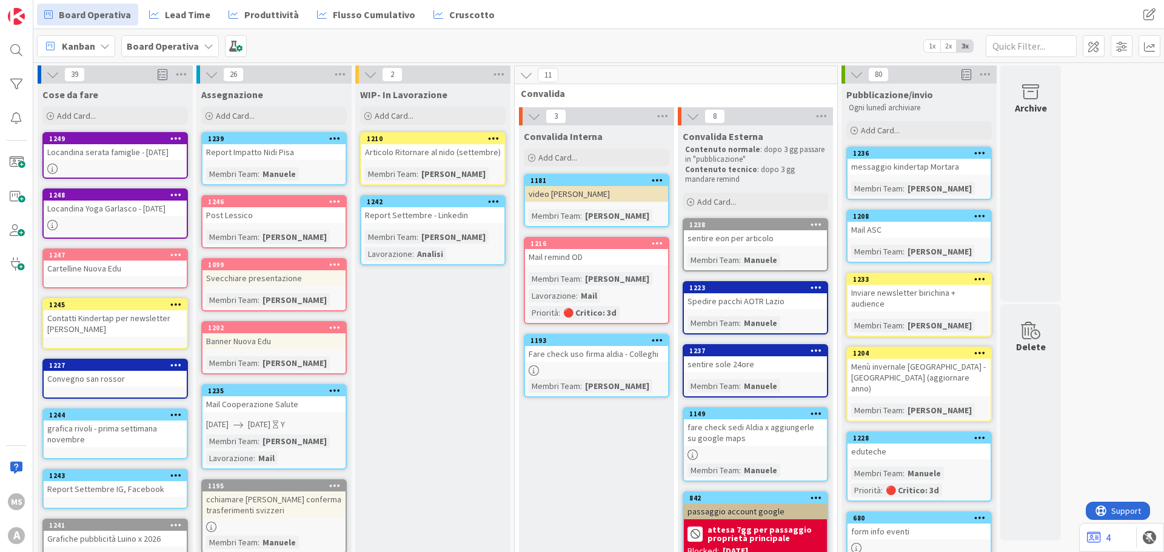
click at [98, 145] on div "Locandina serata famiglie - [DATE]" at bounding box center [115, 152] width 143 height 16
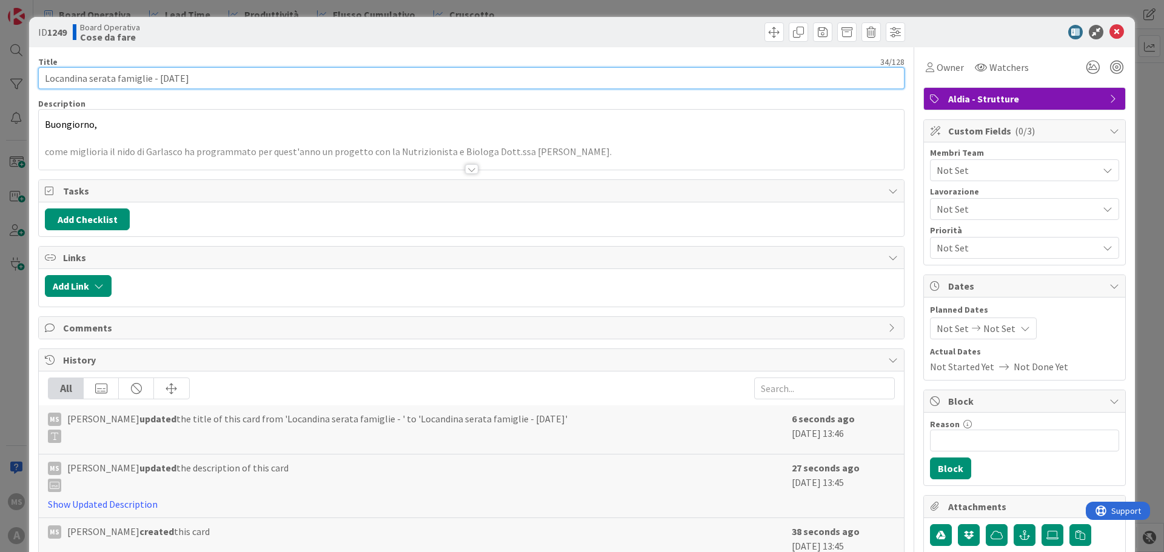
click at [144, 85] on input "Locandina serata famiglie - [DATE]" at bounding box center [471, 78] width 867 height 22
type input "Locandina serata famiglie Garlasco - [DATE]"
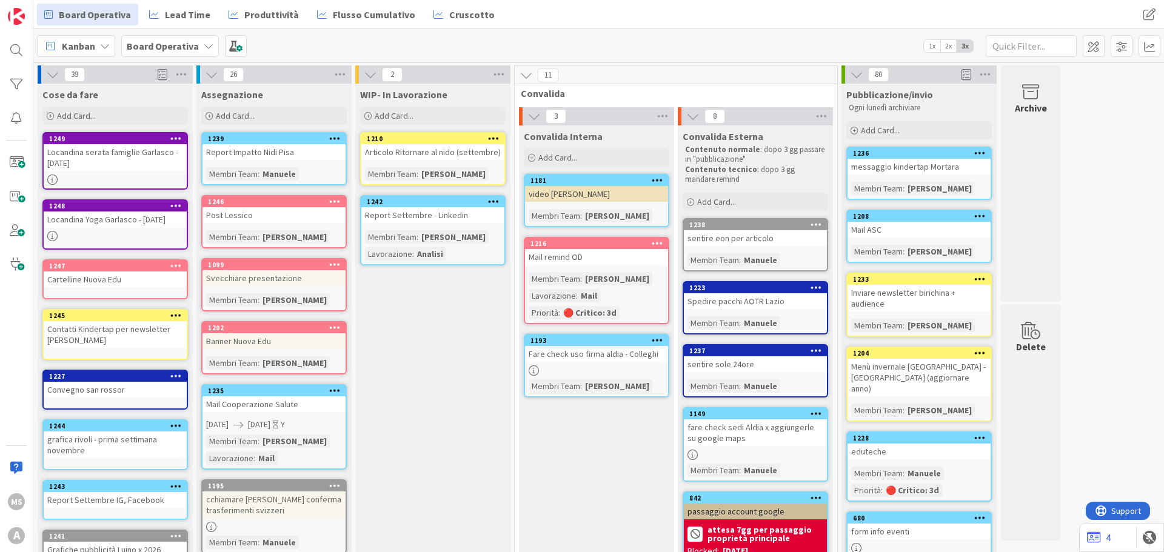
click at [85, 231] on div at bounding box center [115, 236] width 143 height 10
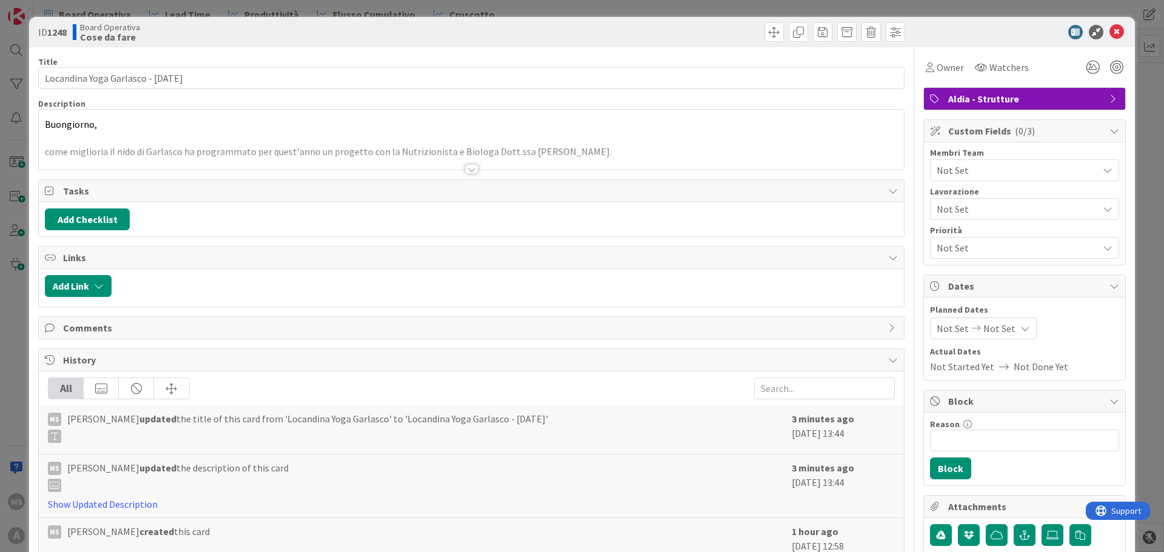
click at [74, 126] on span "Buongiorno," at bounding box center [71, 124] width 52 height 12
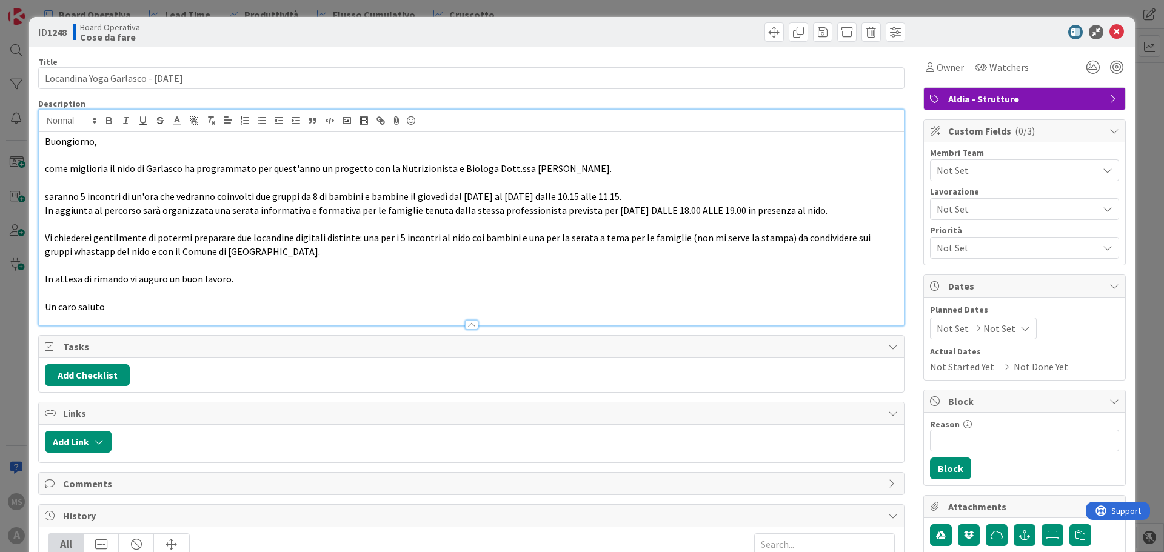
click at [135, 153] on p at bounding box center [471, 156] width 853 height 14
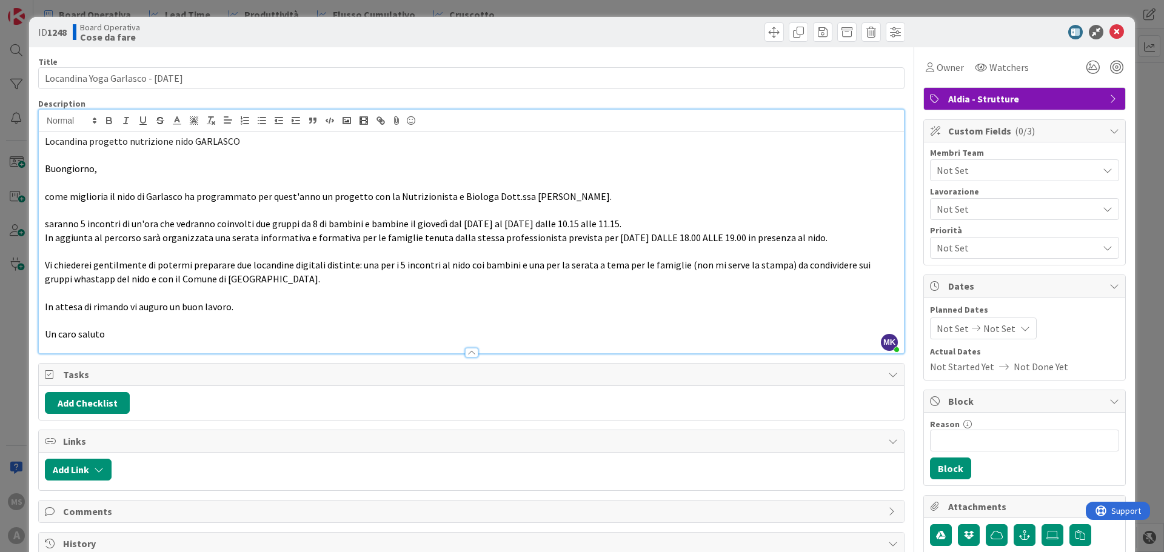
click at [127, 140] on span "Locandina progetto nutrizione nido GARLASCO" at bounding box center [142, 141] width 195 height 12
click at [47, 139] on span "Locandina progetto nutrizione nido GARLASCO" at bounding box center [142, 141] width 195 height 12
click at [1110, 28] on icon at bounding box center [1117, 32] width 15 height 15
